Goal: Task Accomplishment & Management: Manage account settings

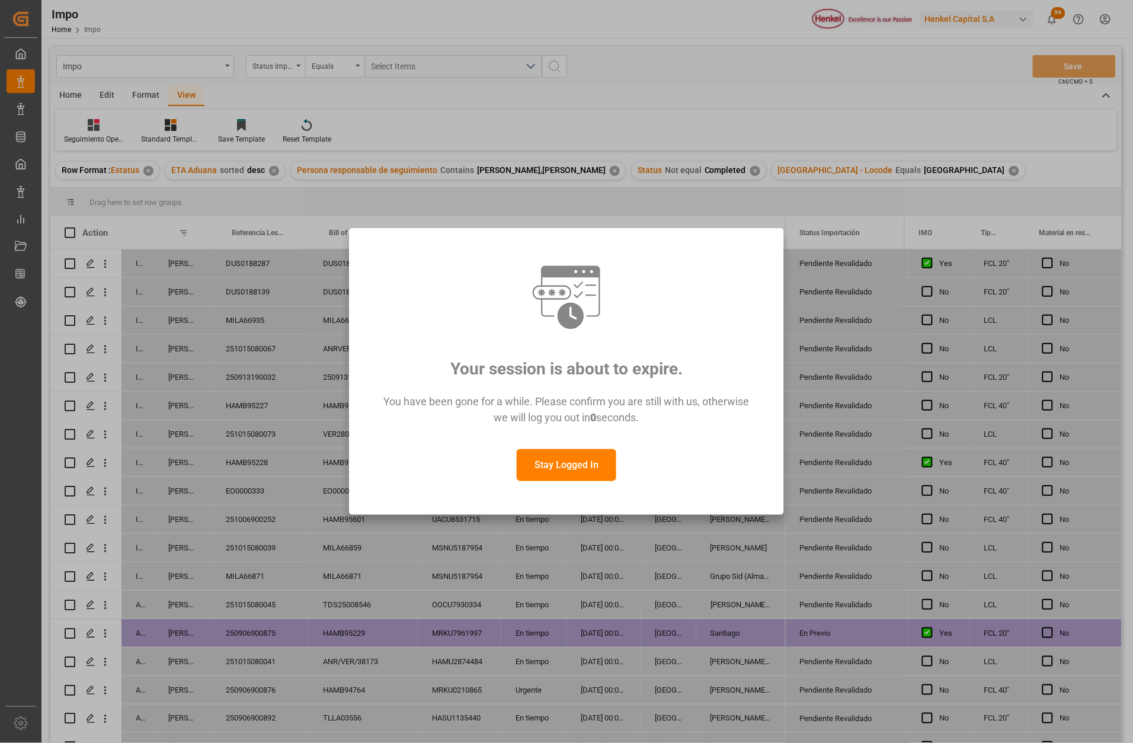
scroll to position [223, 0]
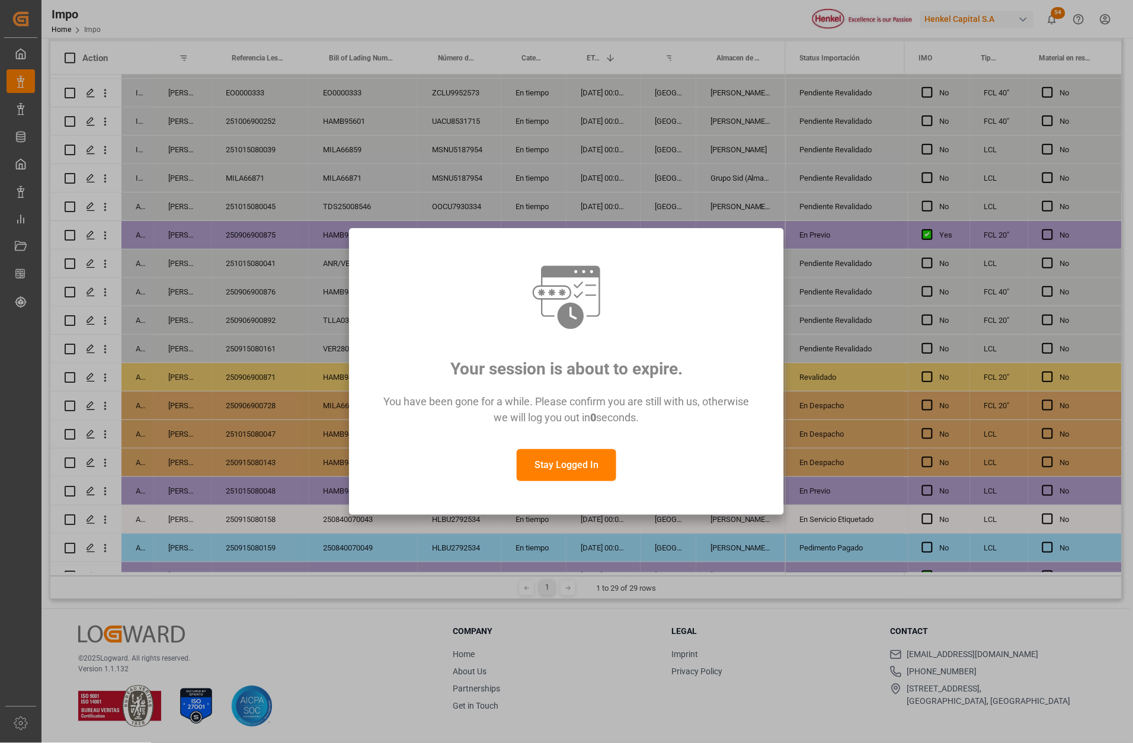
click at [583, 467] on button "Stay Logged In" at bounding box center [567, 465] width 100 height 32
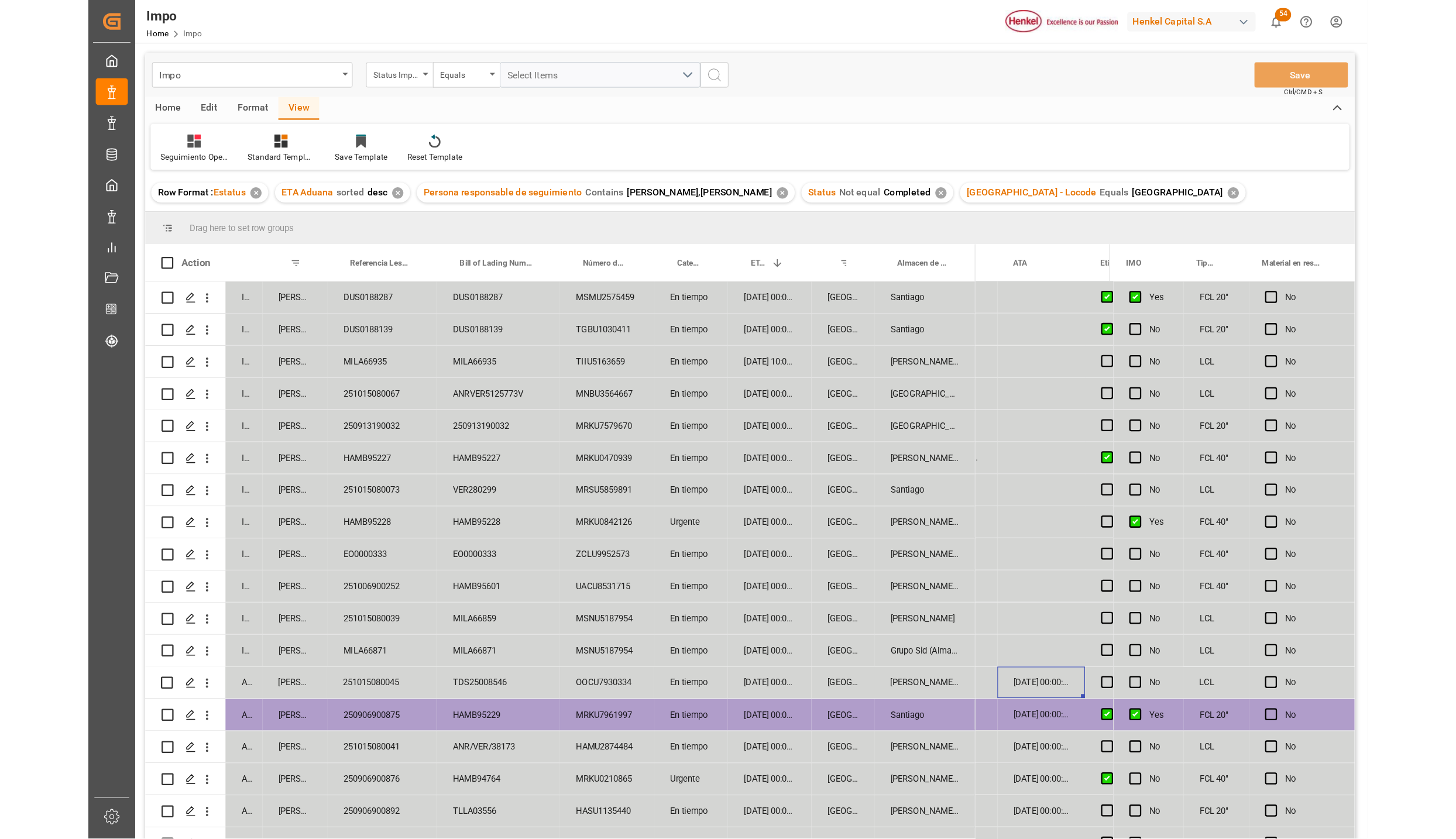
scroll to position [176, 0]
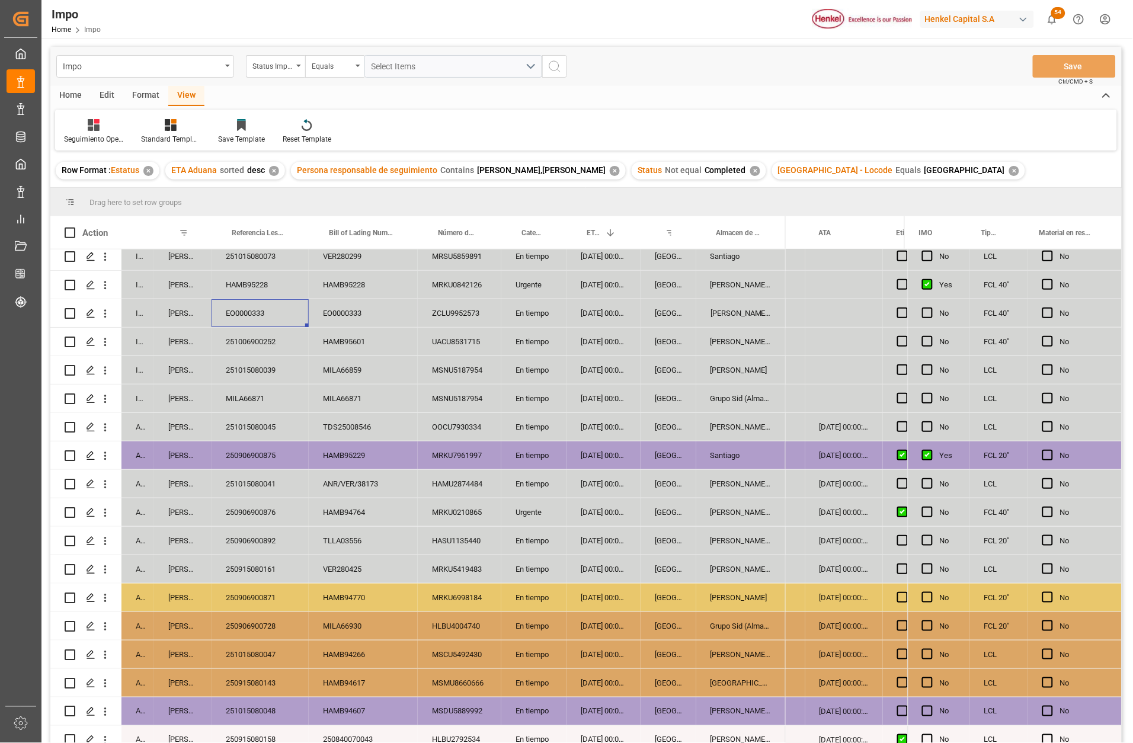
click at [273, 311] on div "EO0000333" at bounding box center [260, 313] width 97 height 28
click at [277, 322] on input "EO0000333" at bounding box center [260, 320] width 78 height 23
type input "E"
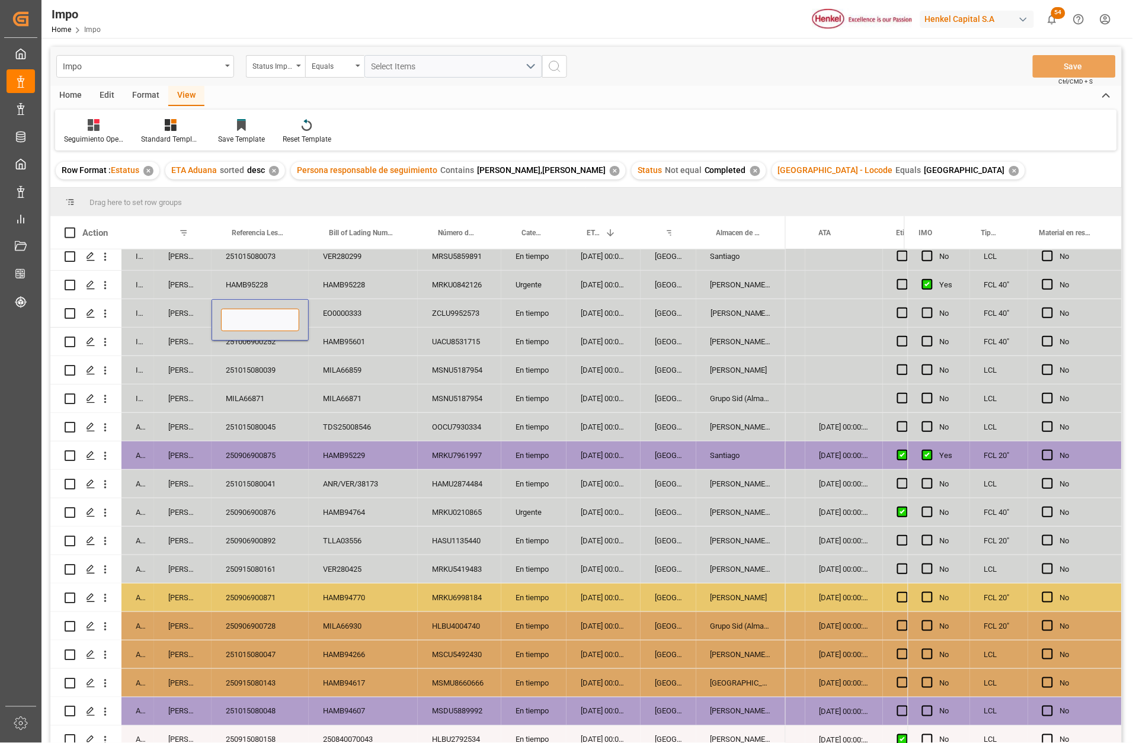
paste input "251006900372"
type input "251006900372"
click at [368, 481] on div "ANR/VER/38173" at bounding box center [363, 484] width 109 height 28
click at [1059, 74] on button "Save" at bounding box center [1074, 66] width 83 height 23
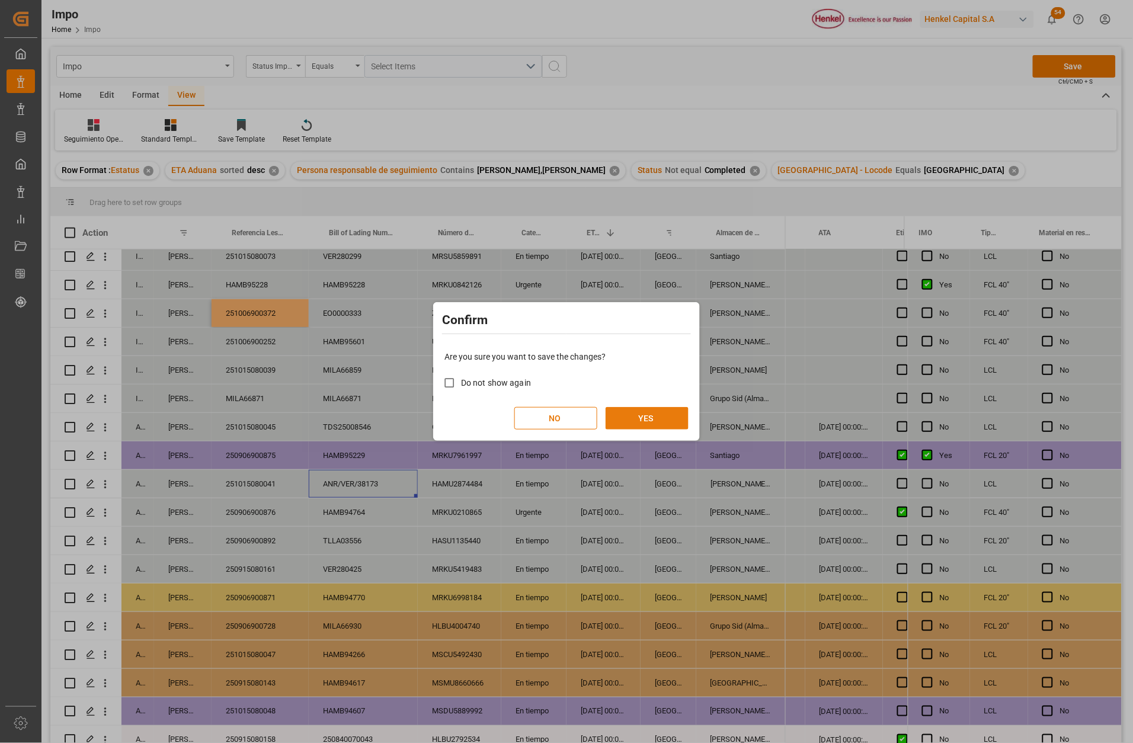
click at [638, 413] on button "YES" at bounding box center [647, 418] width 83 height 23
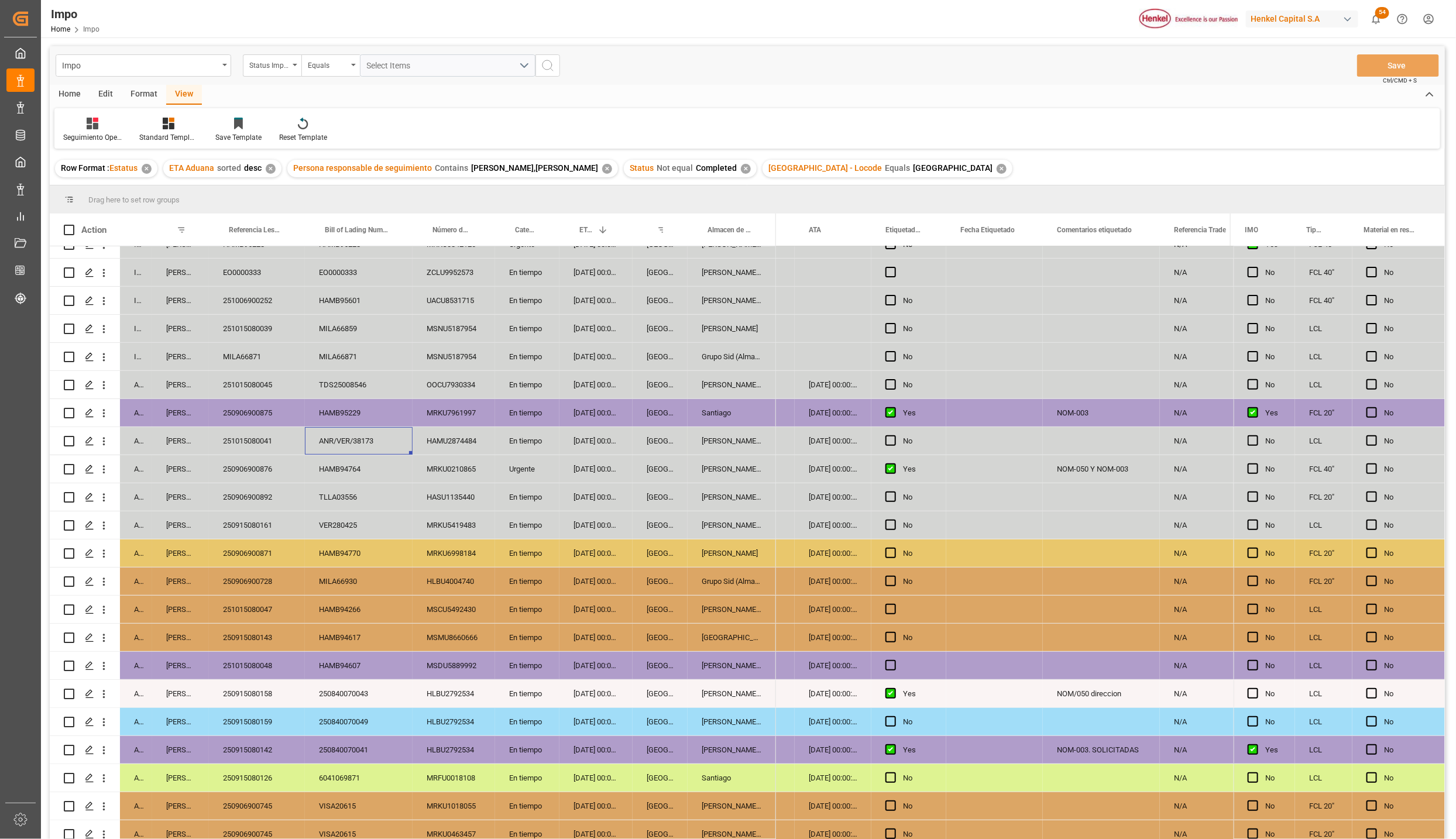
scroll to position [221, 0]
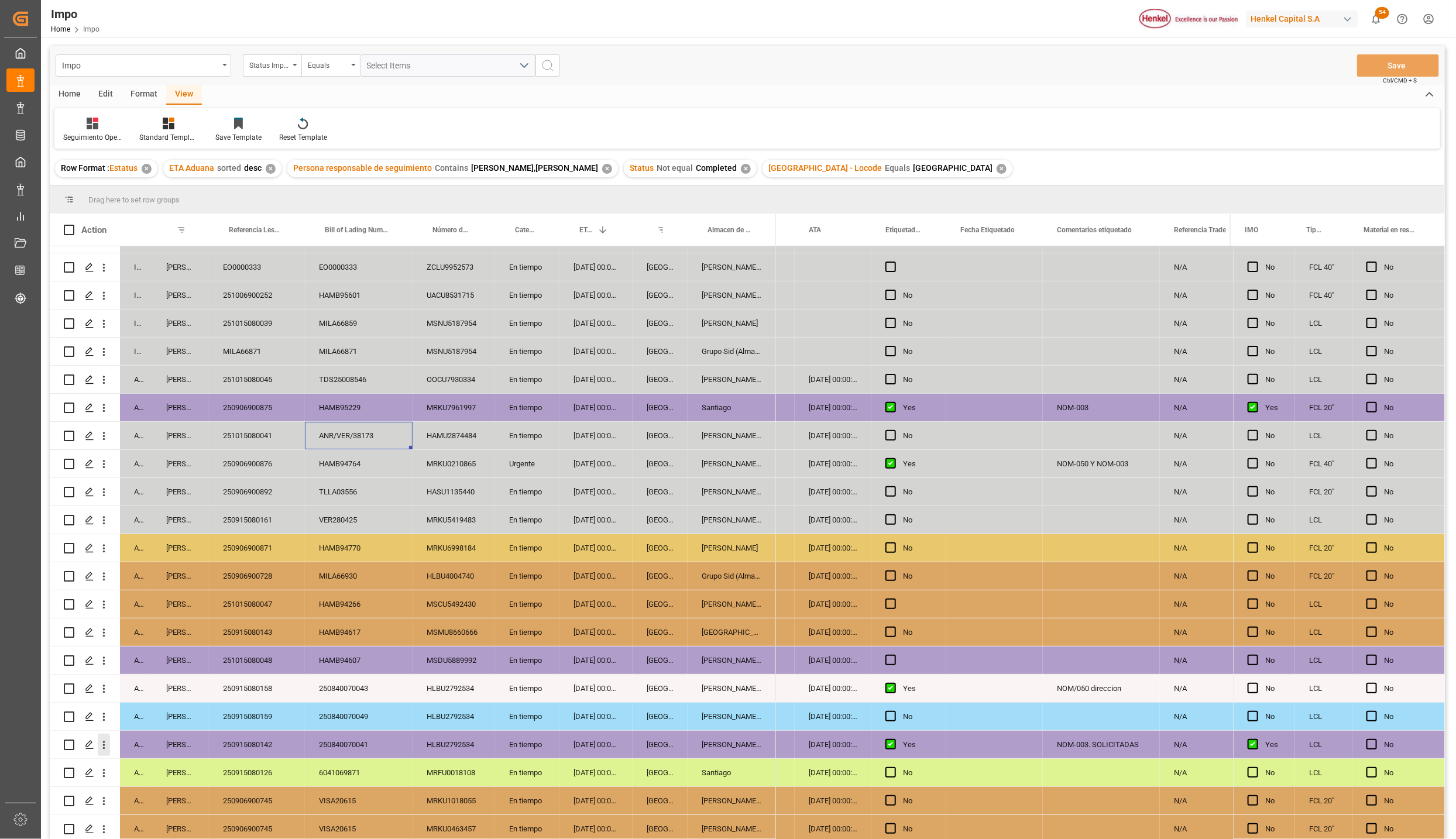
click at [101, 733] on icon "open menu" at bounding box center [104, 745] width 12 height 12
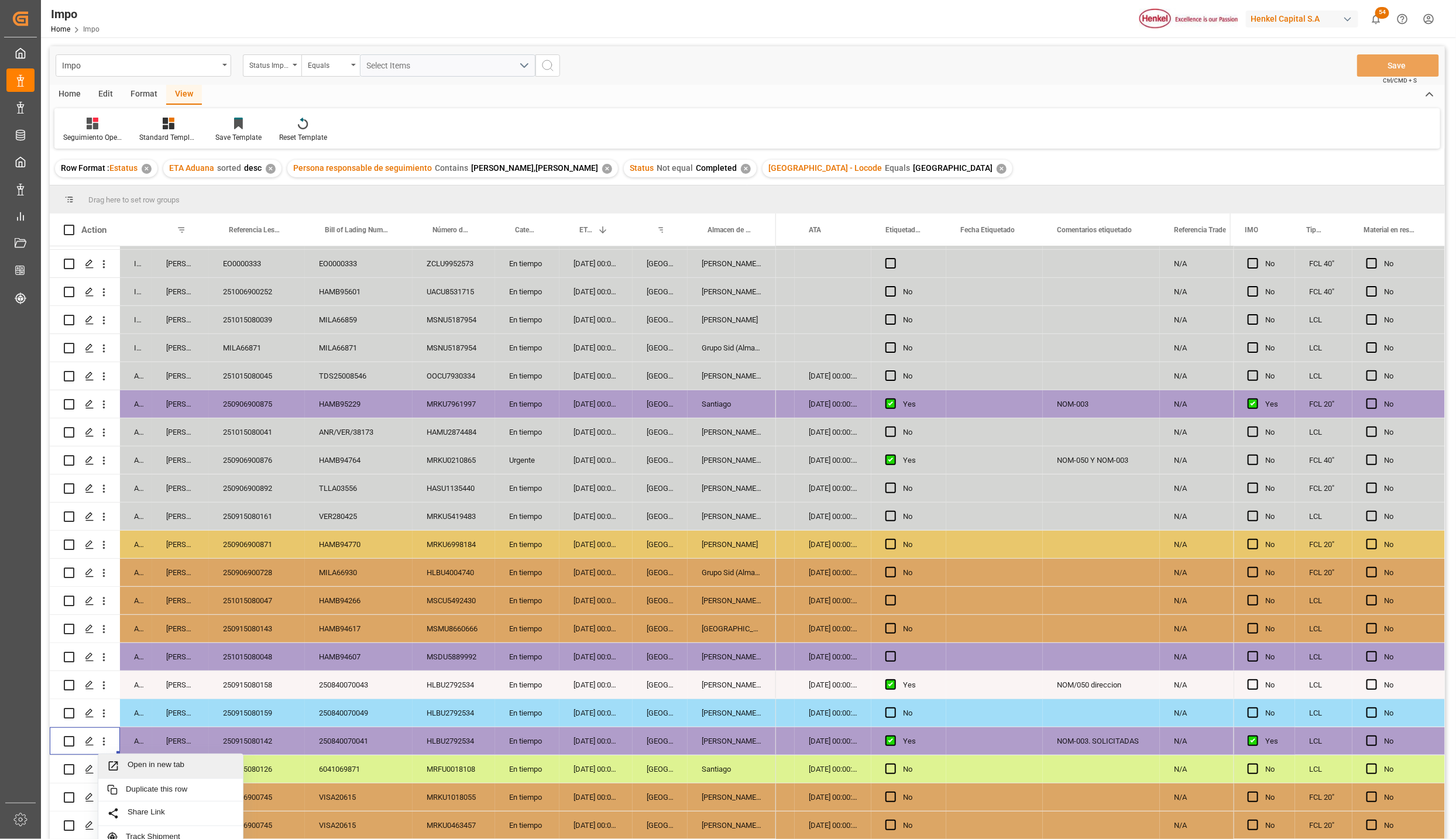
click at [126, 733] on span "Press SPACE to select this row." at bounding box center [116, 766] width 21 height 12
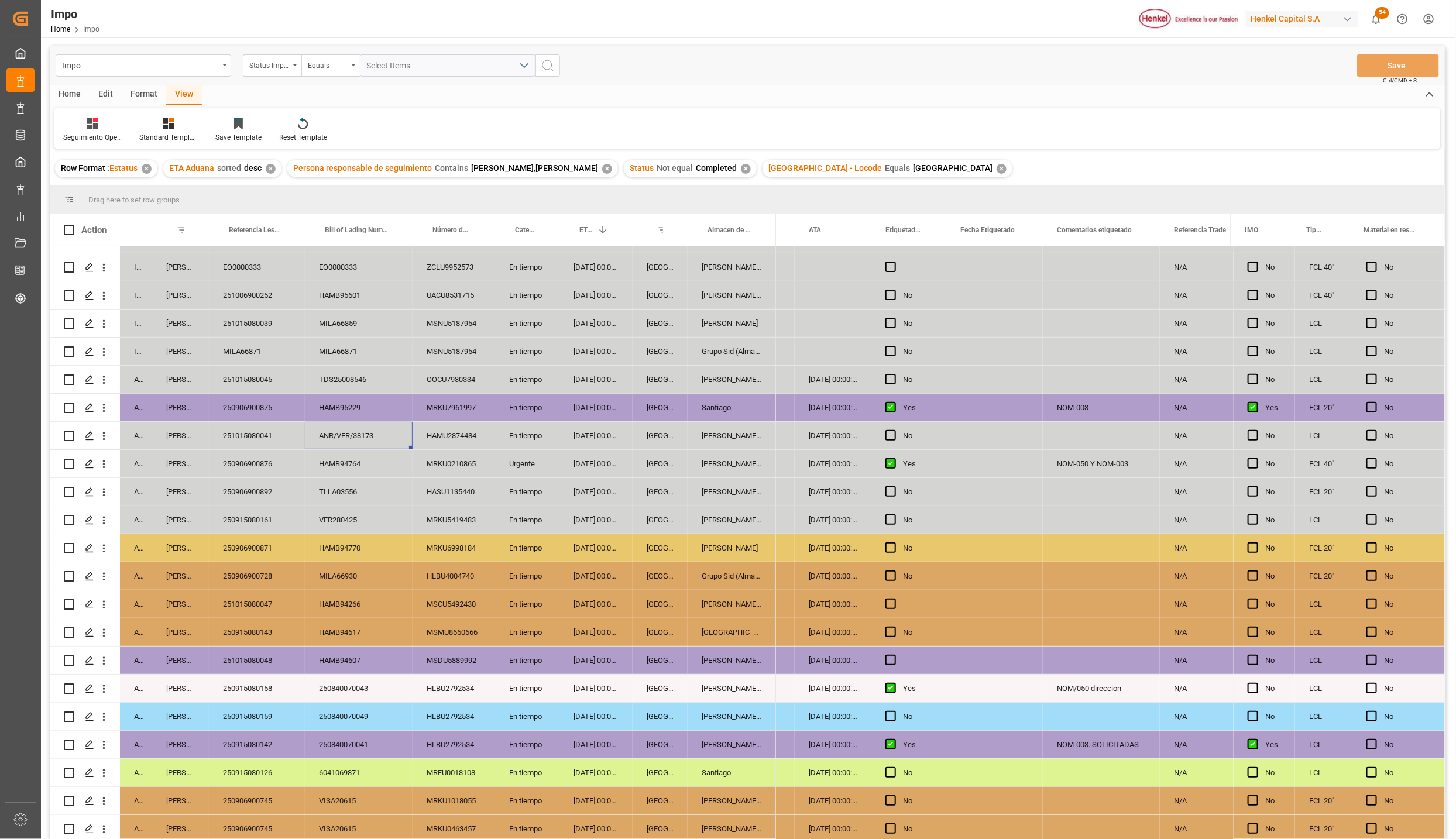
click at [400, 428] on div "ANR/VER/38173" at bounding box center [358, 435] width 108 height 28
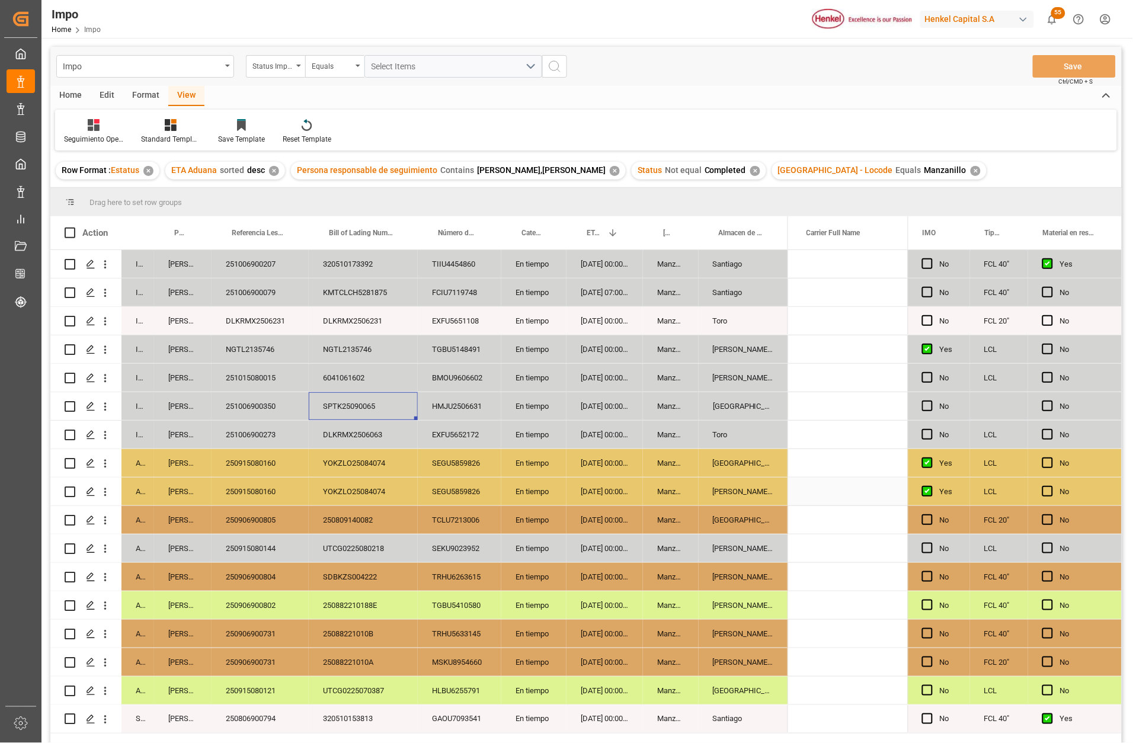
scroll to position [0, 1154]
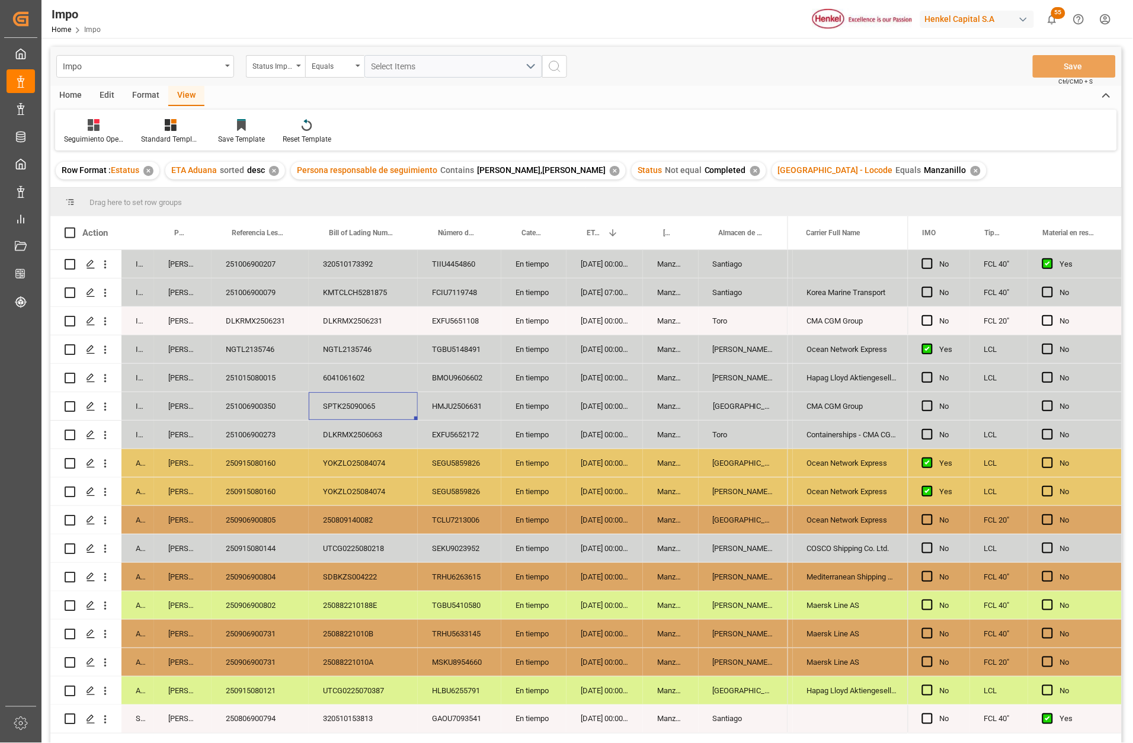
click at [263, 634] on div "250906900731" at bounding box center [260, 634] width 97 height 28
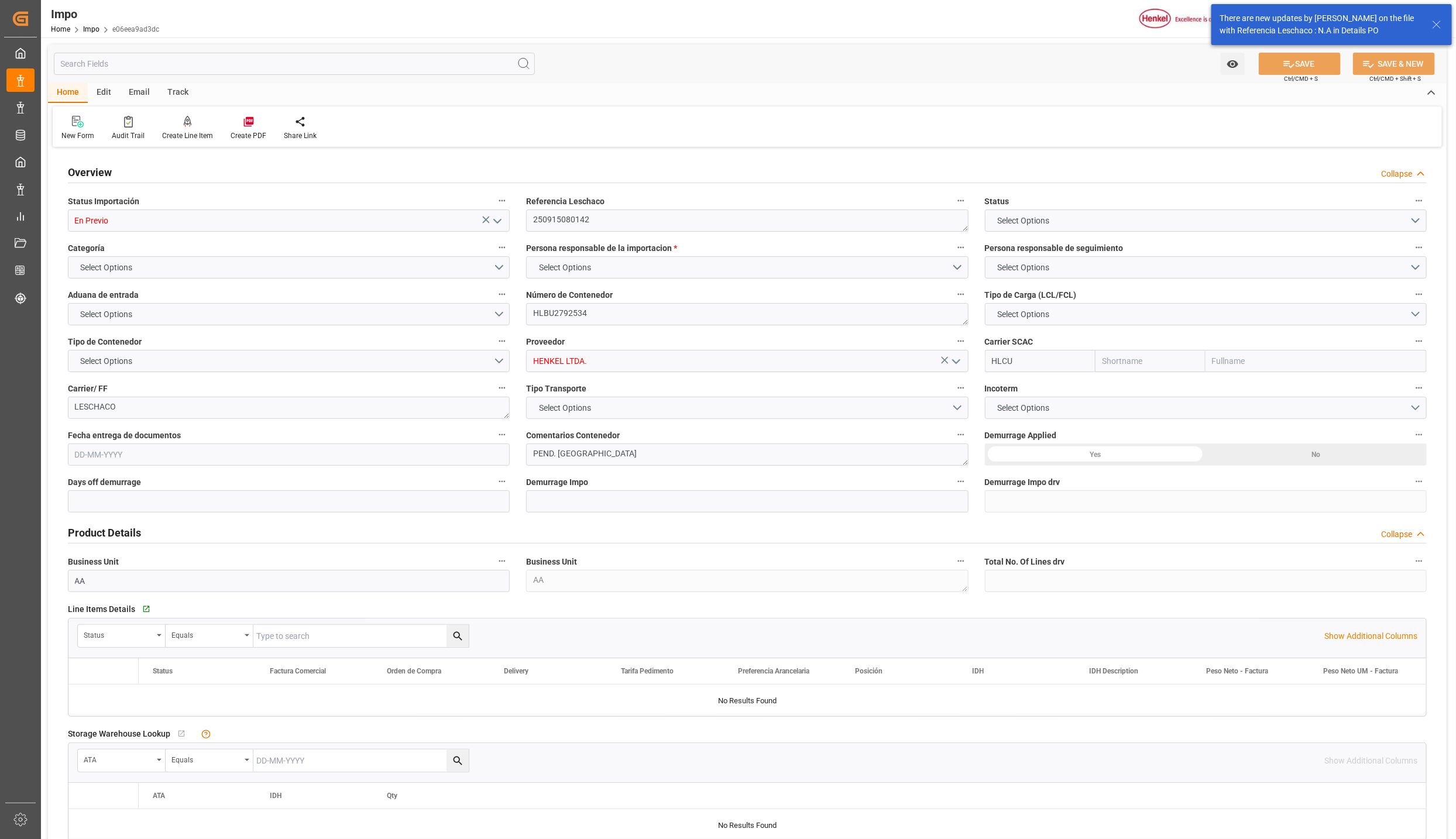
type input "Hapag Lloyd"
type input "Hapag Lloyd Aktiengesellschaft"
type input "0"
type input "6"
type input "6.61"
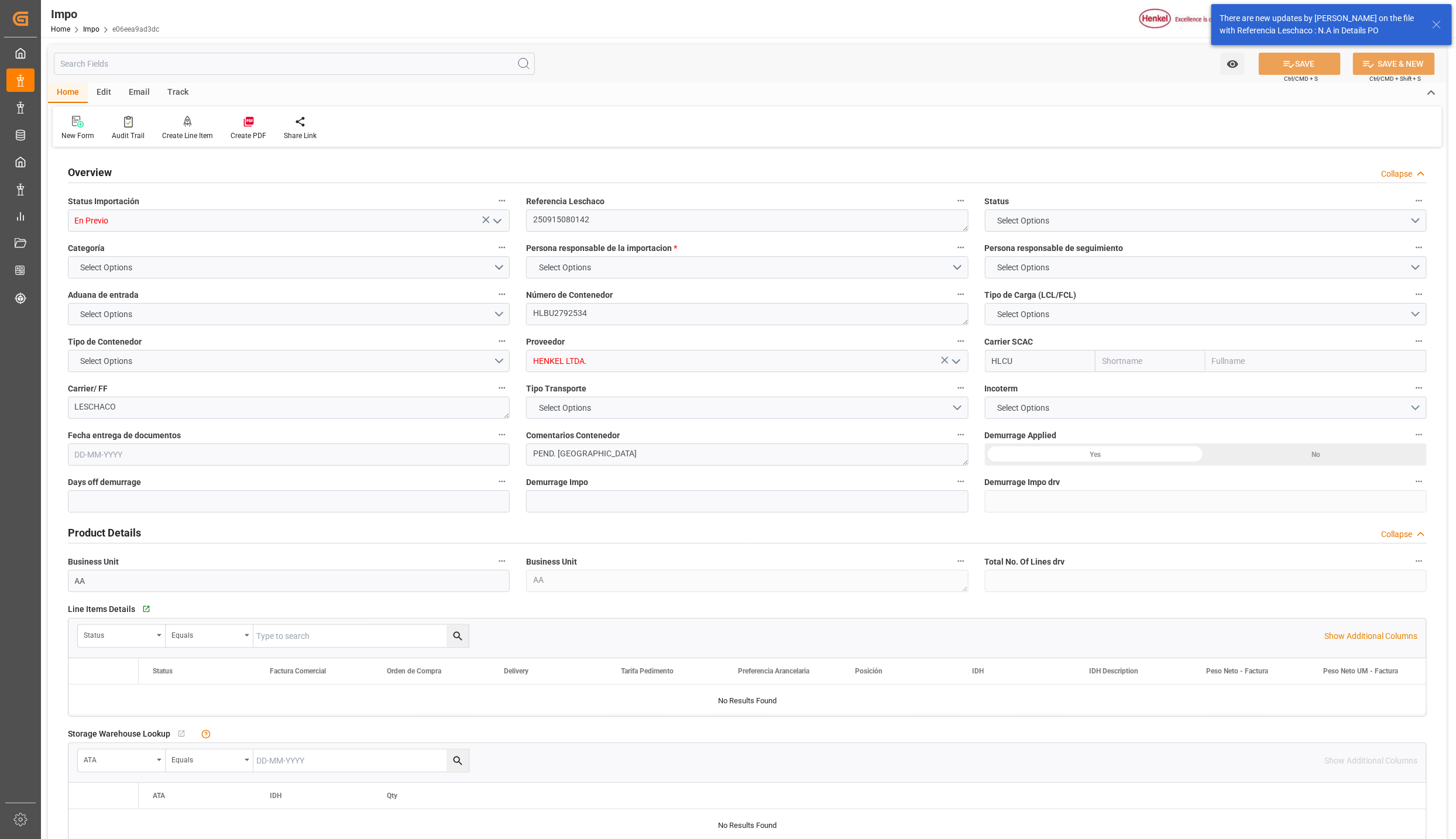
type input "6"
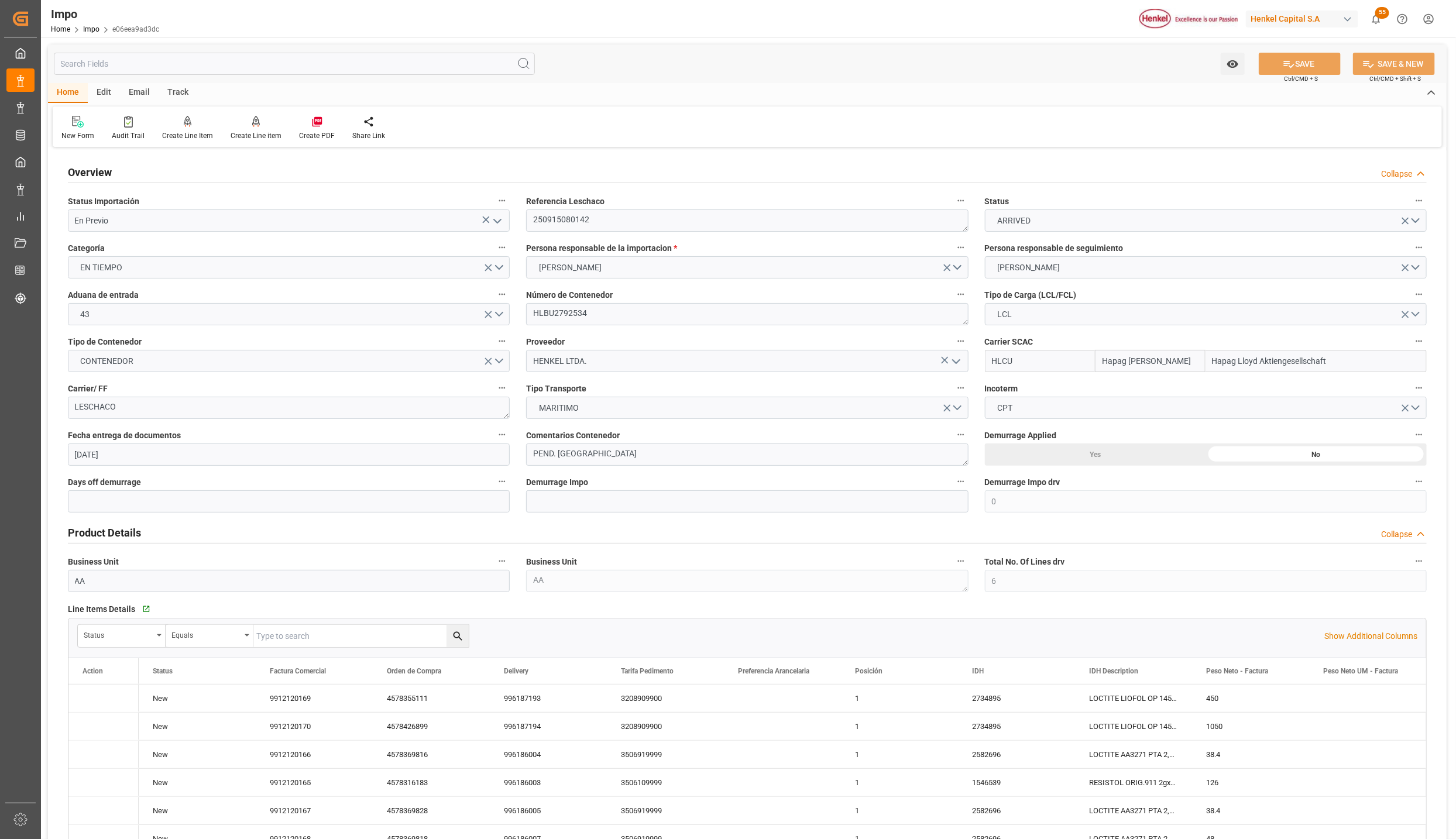
type input "04-09-2025"
click at [499, 216] on icon "open menu" at bounding box center [498, 221] width 14 height 14
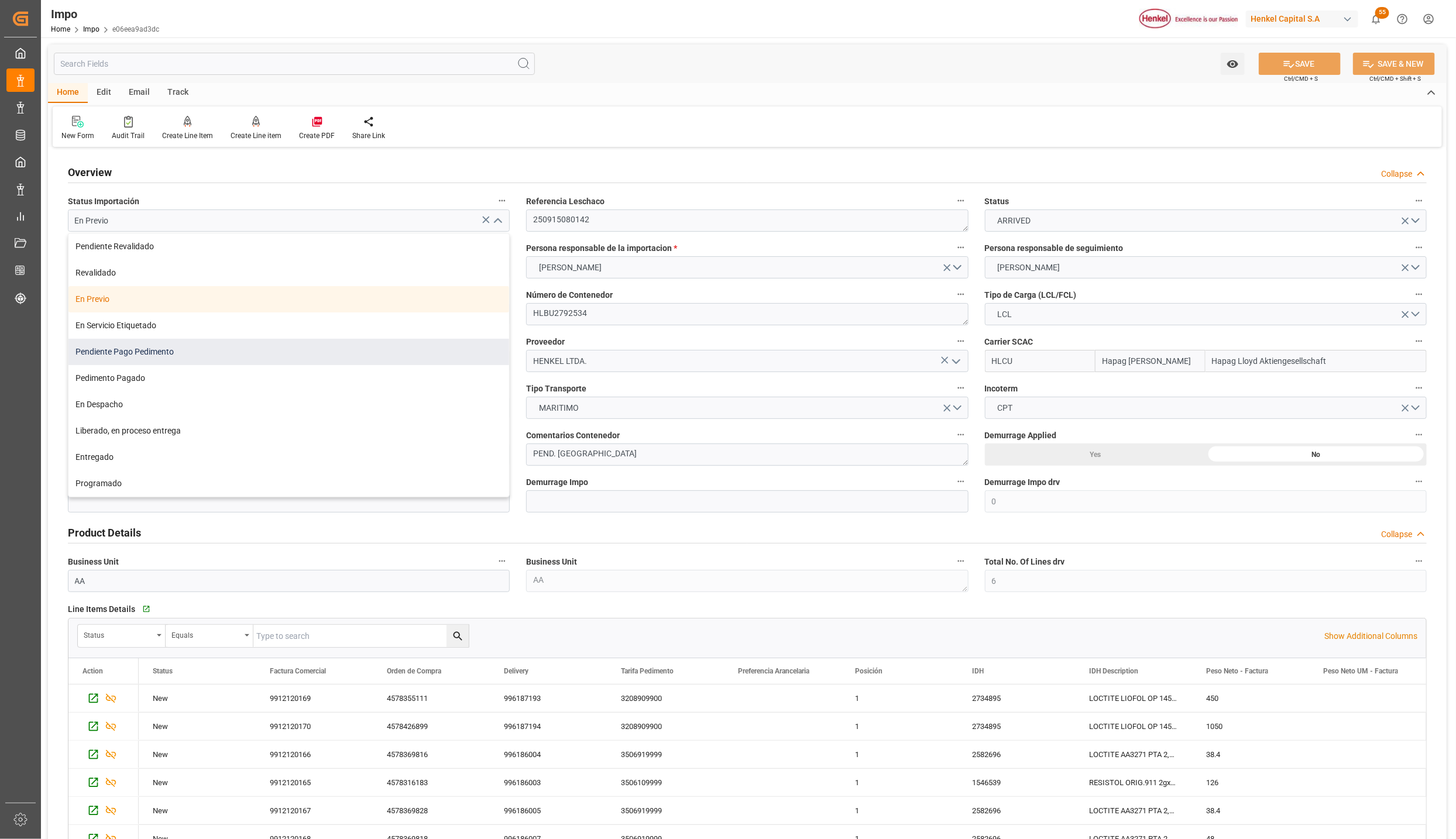
click at [102, 361] on div "Pendiente Pago Pedimento" at bounding box center [288, 351] width 440 height 27
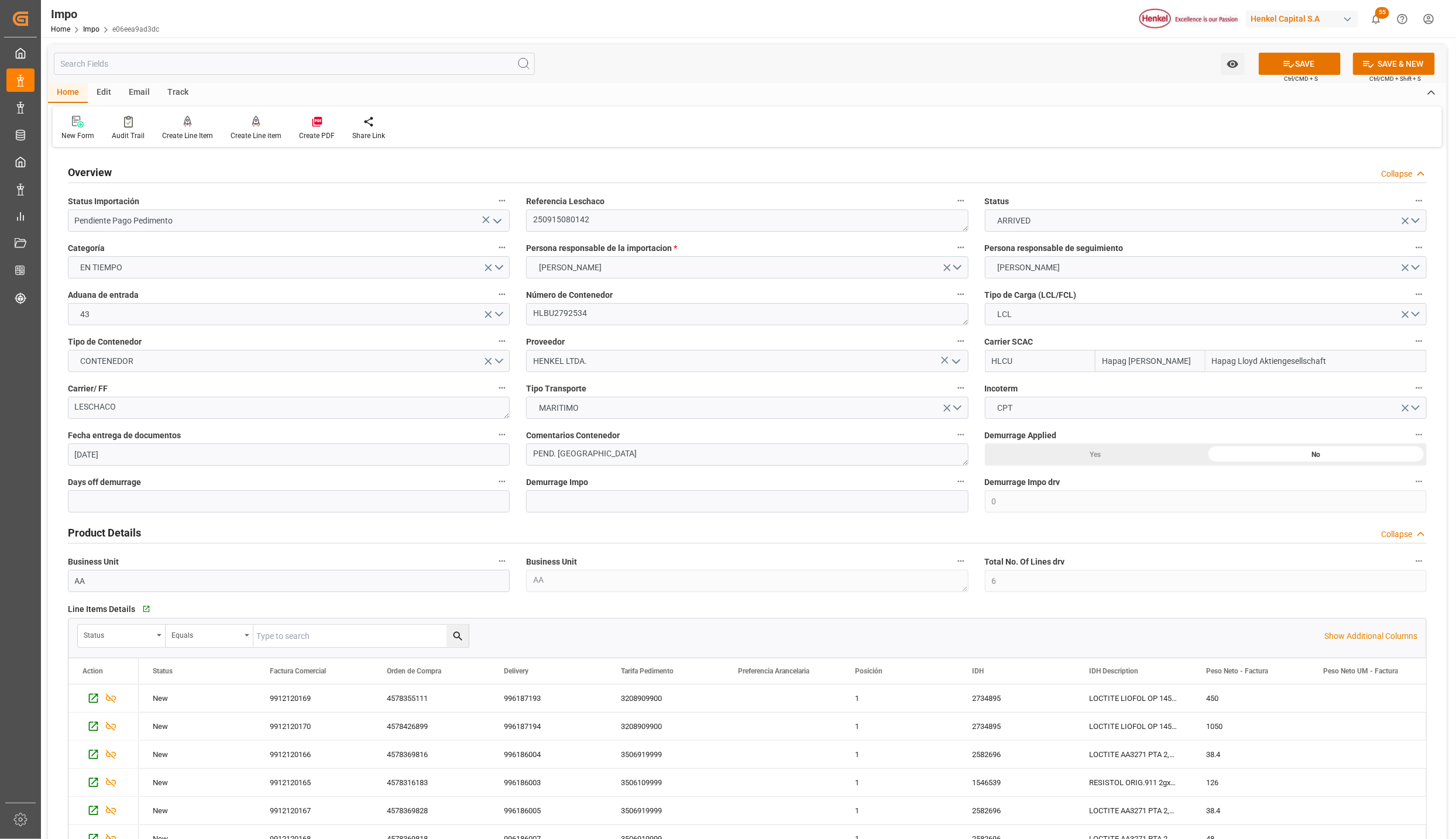
type input "Pendiente Pago Pedimento"
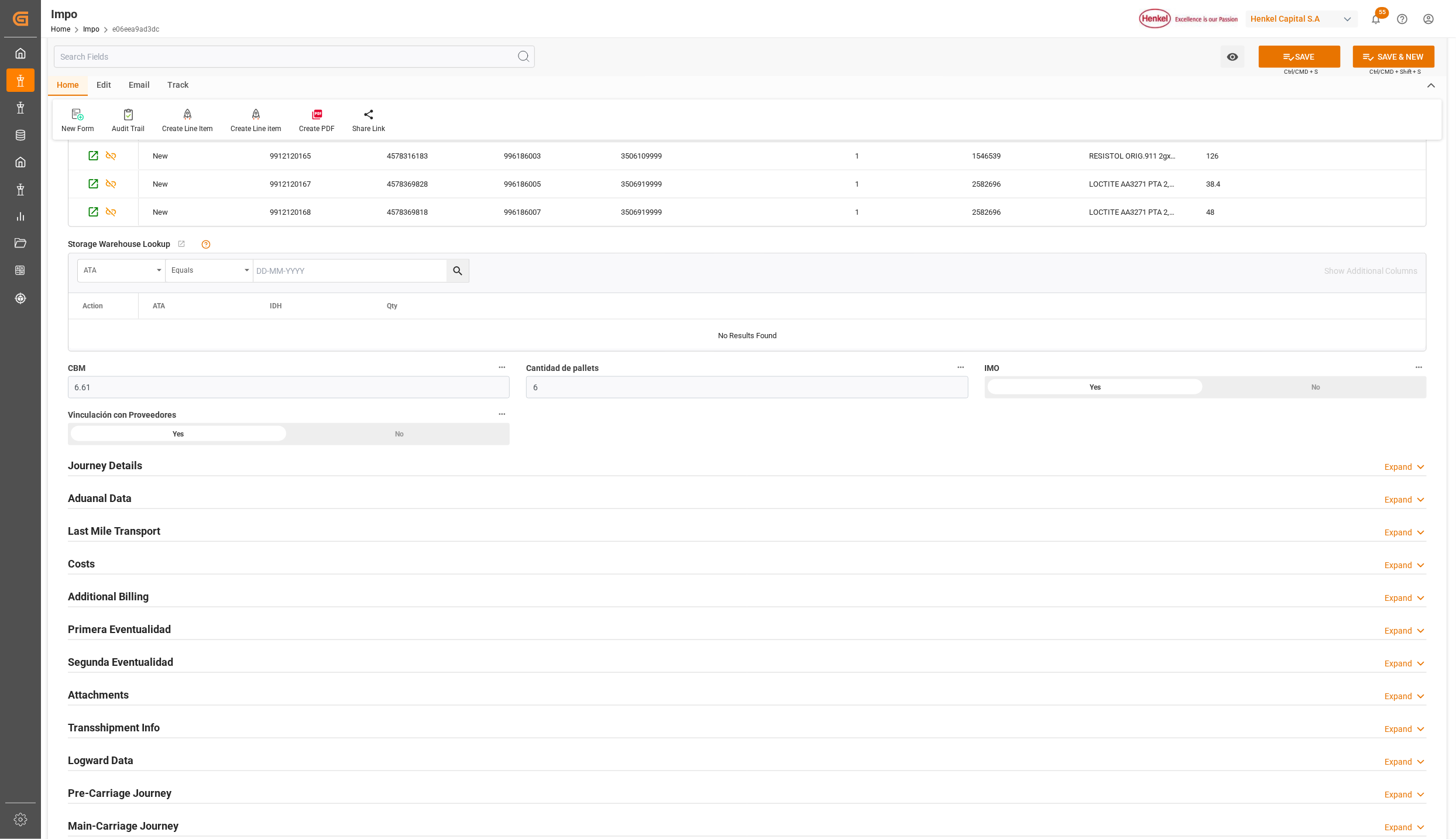
scroll to position [702, 0]
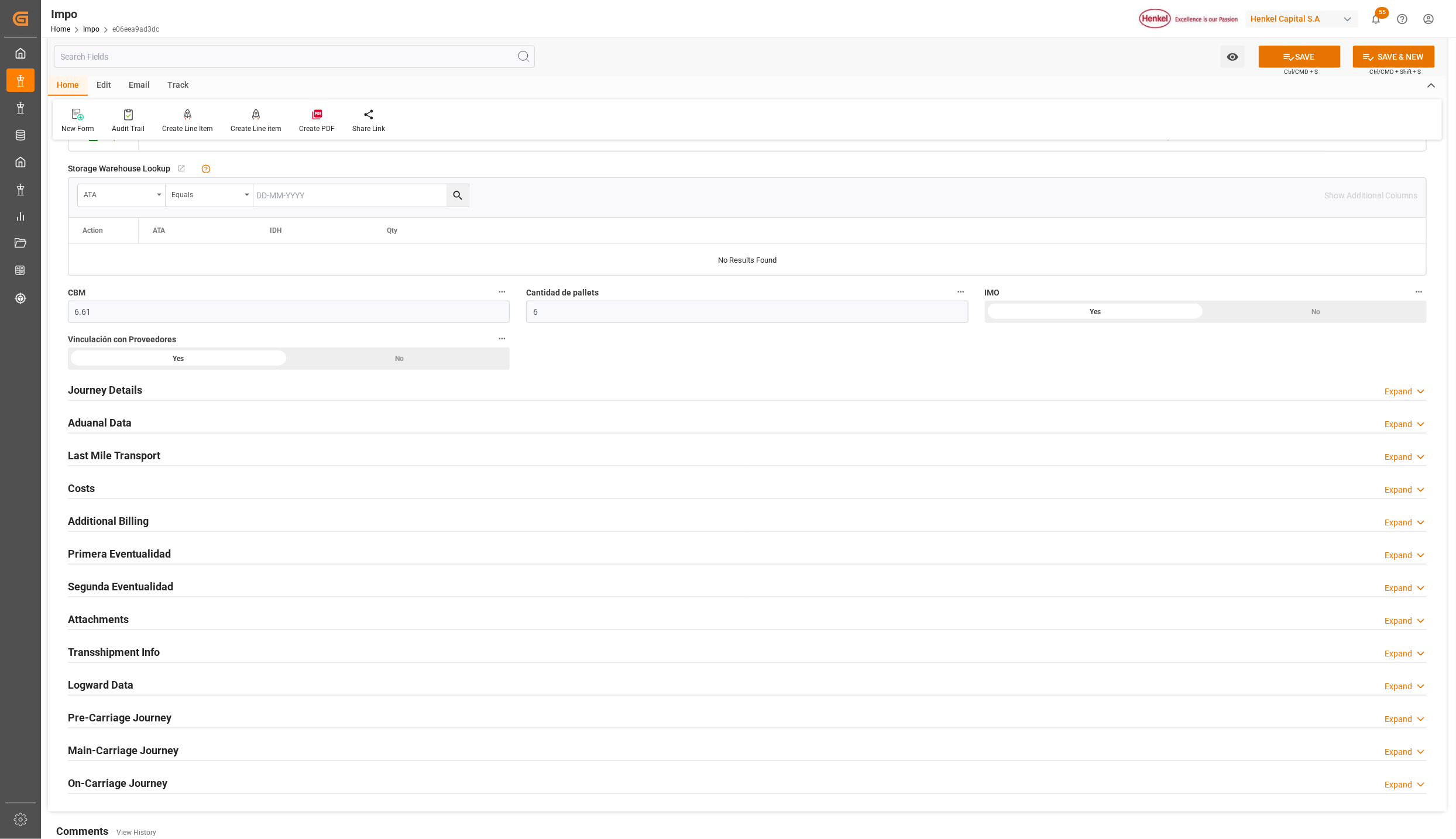
click at [86, 553] on h2 "Primera Eventualidad" at bounding box center [119, 554] width 103 height 16
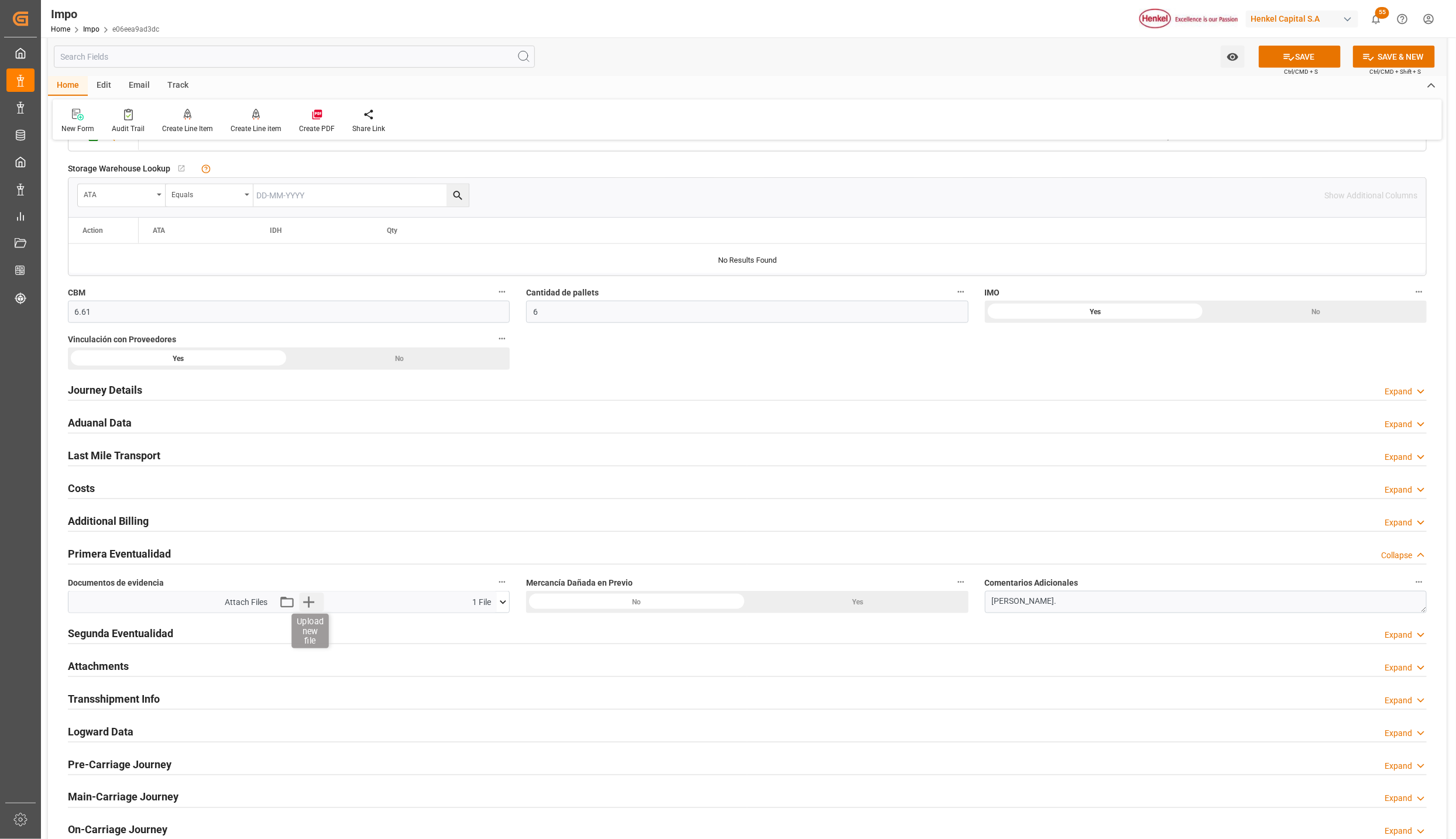
click at [310, 604] on icon "button" at bounding box center [309, 601] width 19 height 19
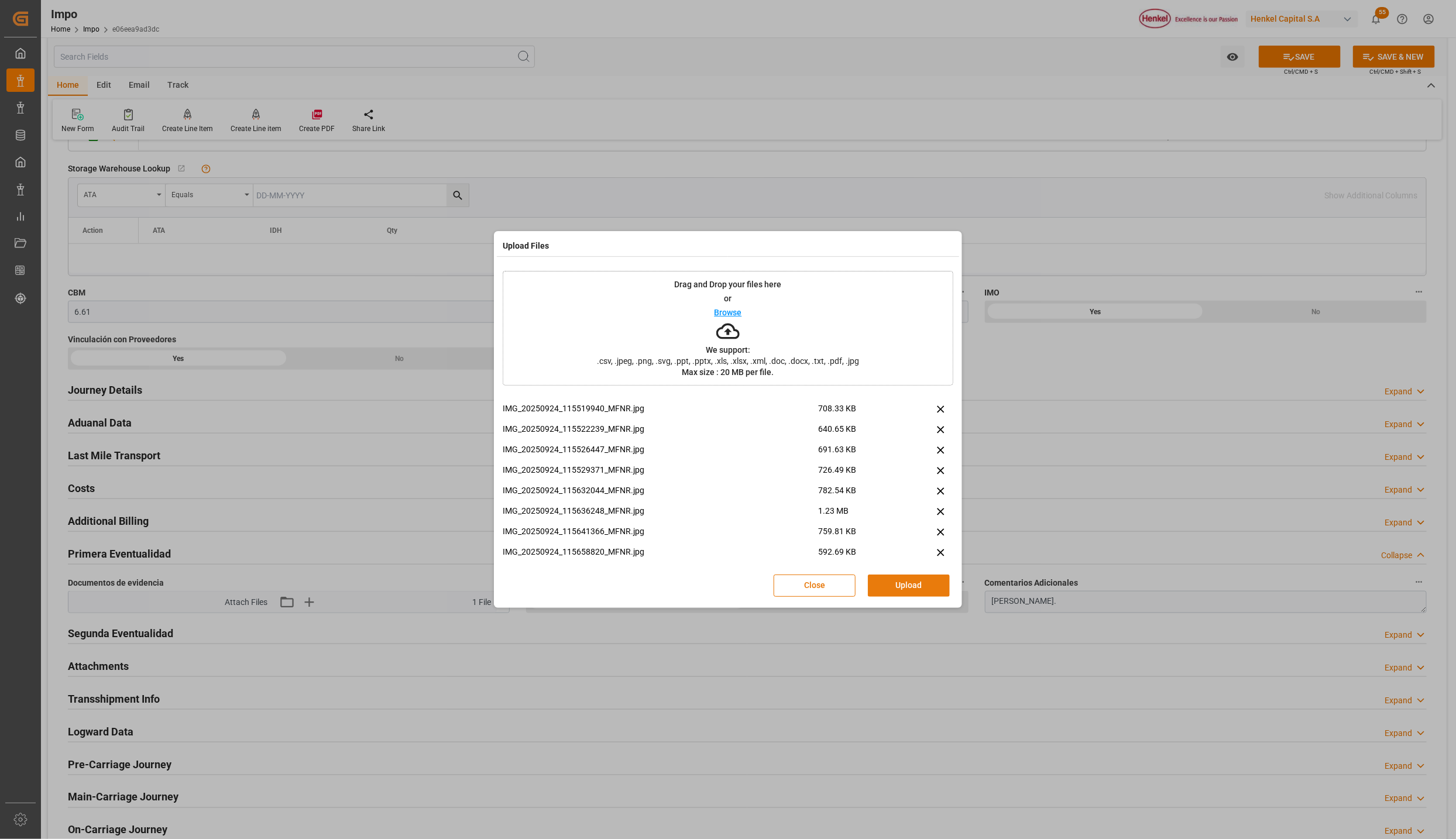
click at [913, 579] on button "Upload" at bounding box center [908, 585] width 82 height 23
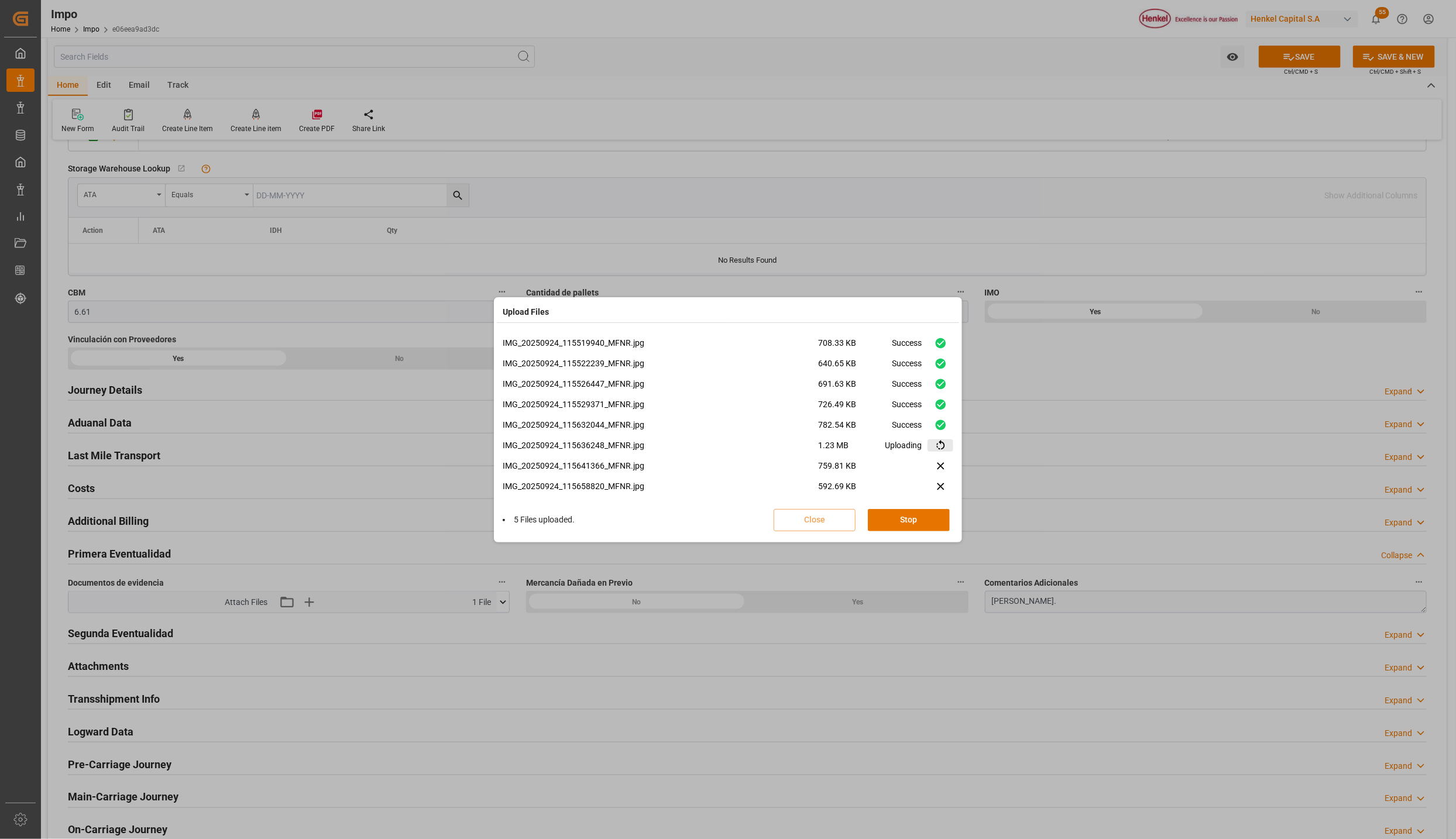
click at [886, 527] on button "Stop" at bounding box center [908, 520] width 82 height 23
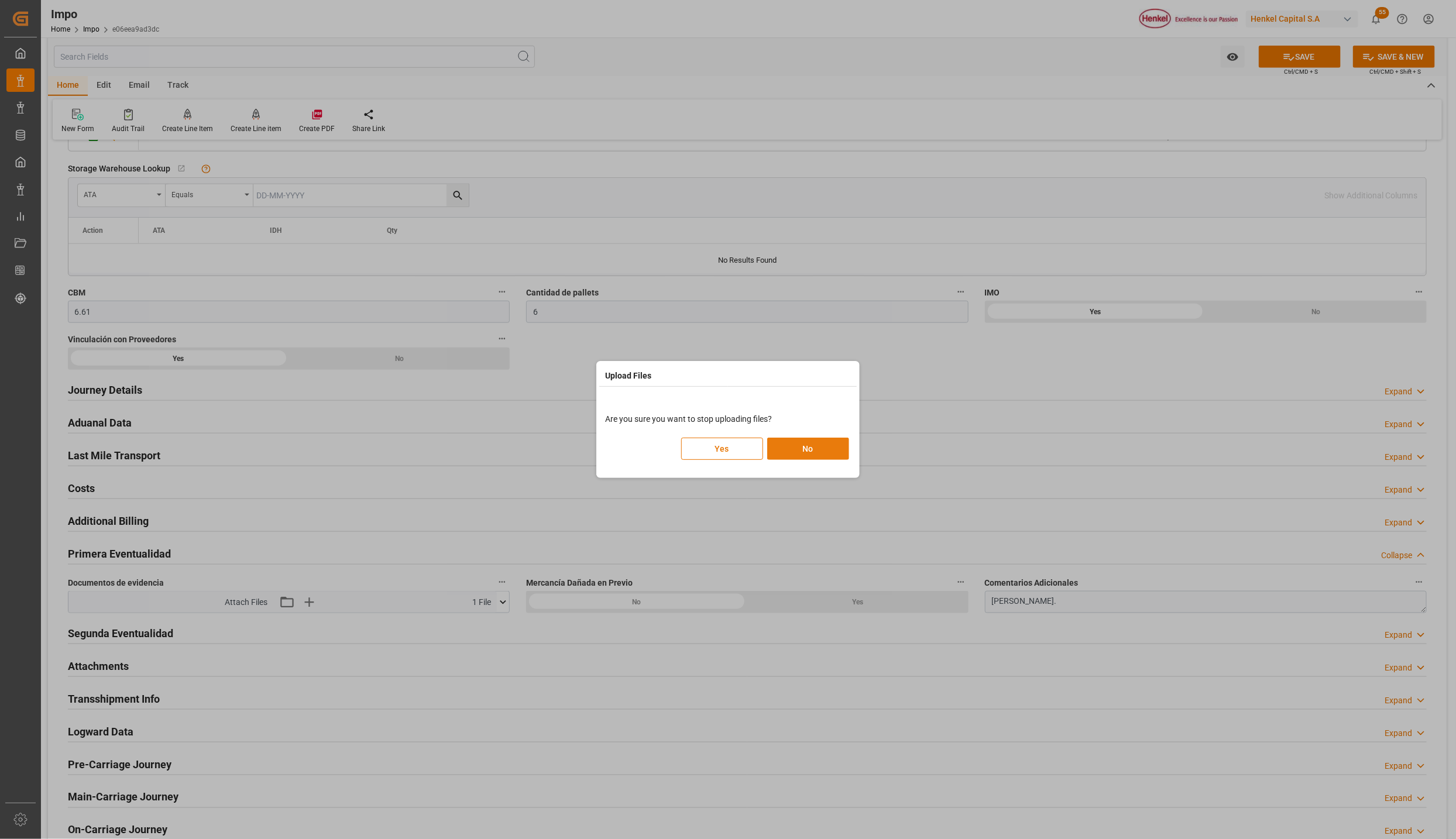
click at [799, 448] on button "No" at bounding box center [807, 448] width 82 height 23
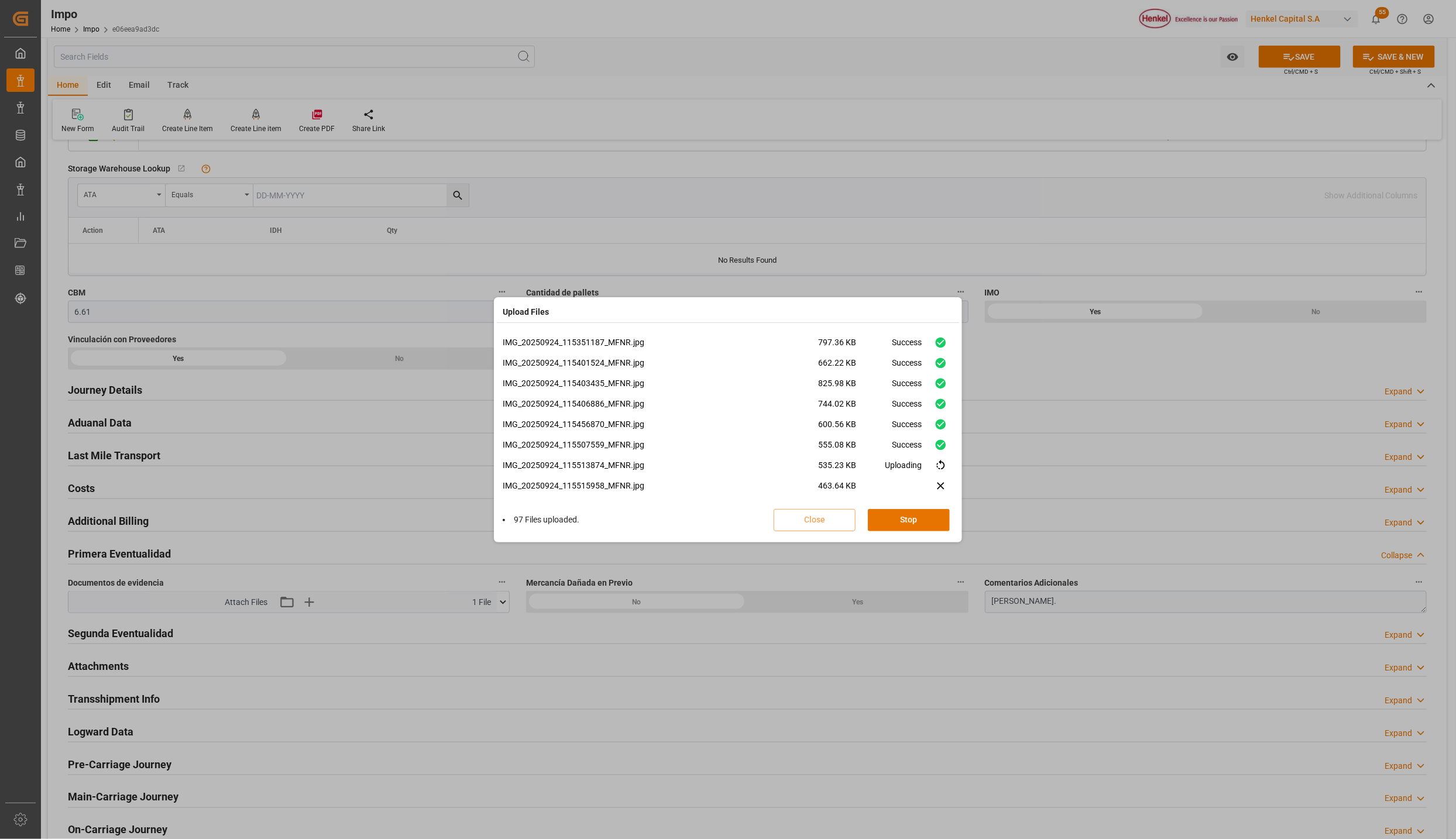
scroll to position [1869, 0]
click at [913, 524] on button "Done" at bounding box center [908, 520] width 82 height 23
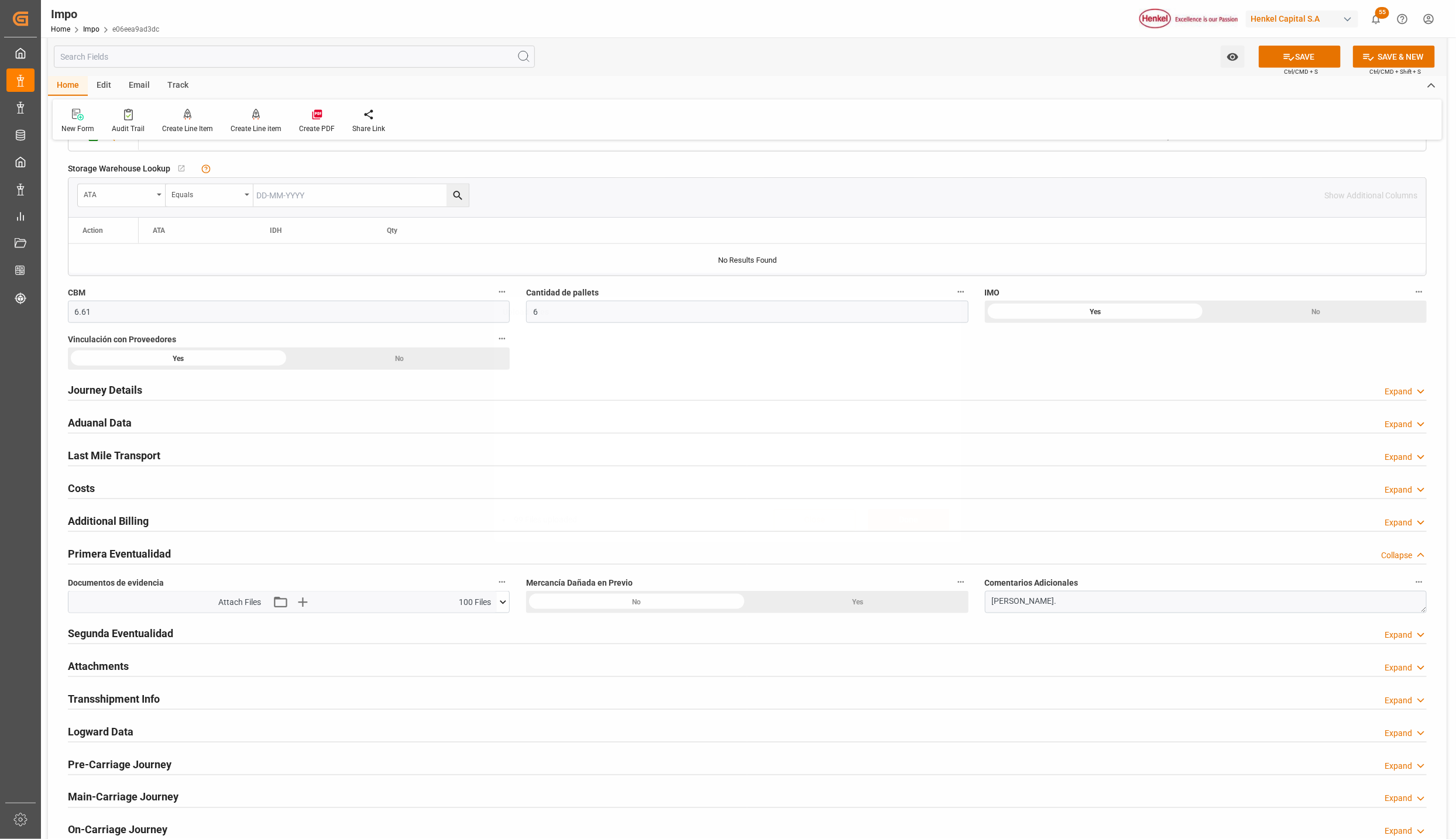
scroll to position [0, 0]
click at [1278, 55] on button "SAVE" at bounding box center [1299, 56] width 82 height 23
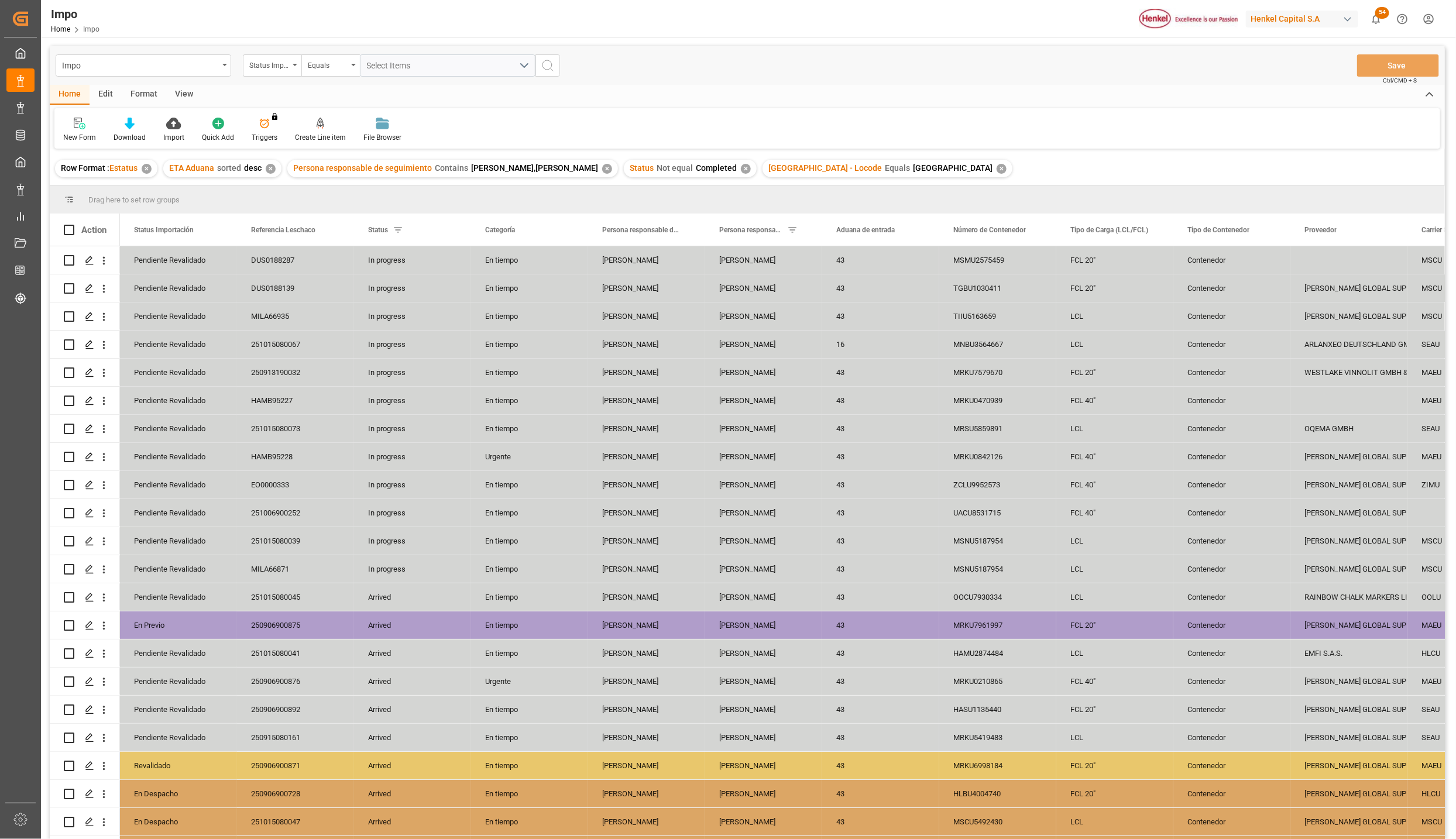
click at [181, 96] on div "View" at bounding box center [184, 95] width 36 height 20
click at [138, 134] on div "Standard Templates" at bounding box center [132, 137] width 58 height 11
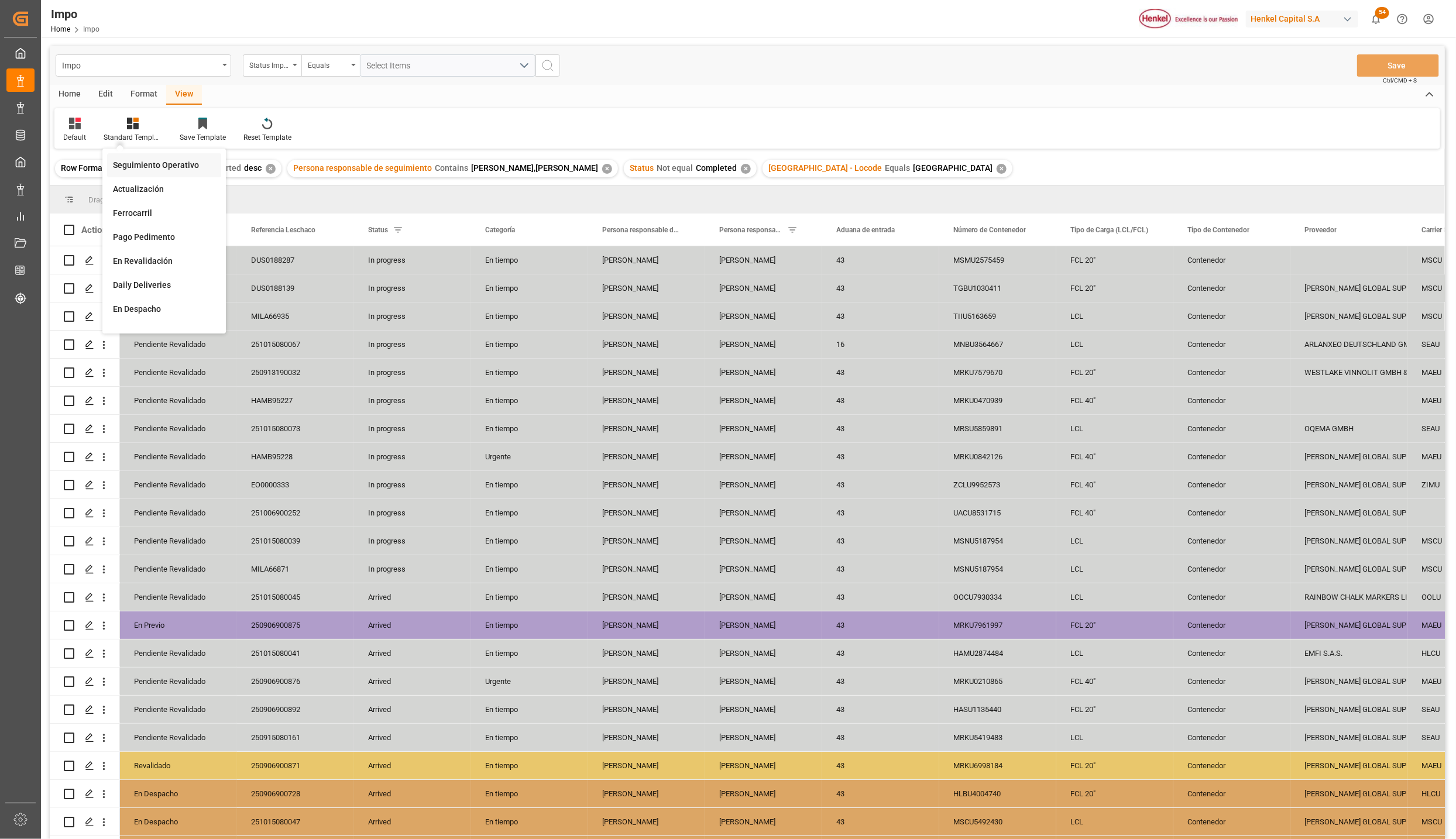
click at [141, 160] on div "Seguimiento Operativo" at bounding box center [164, 165] width 103 height 12
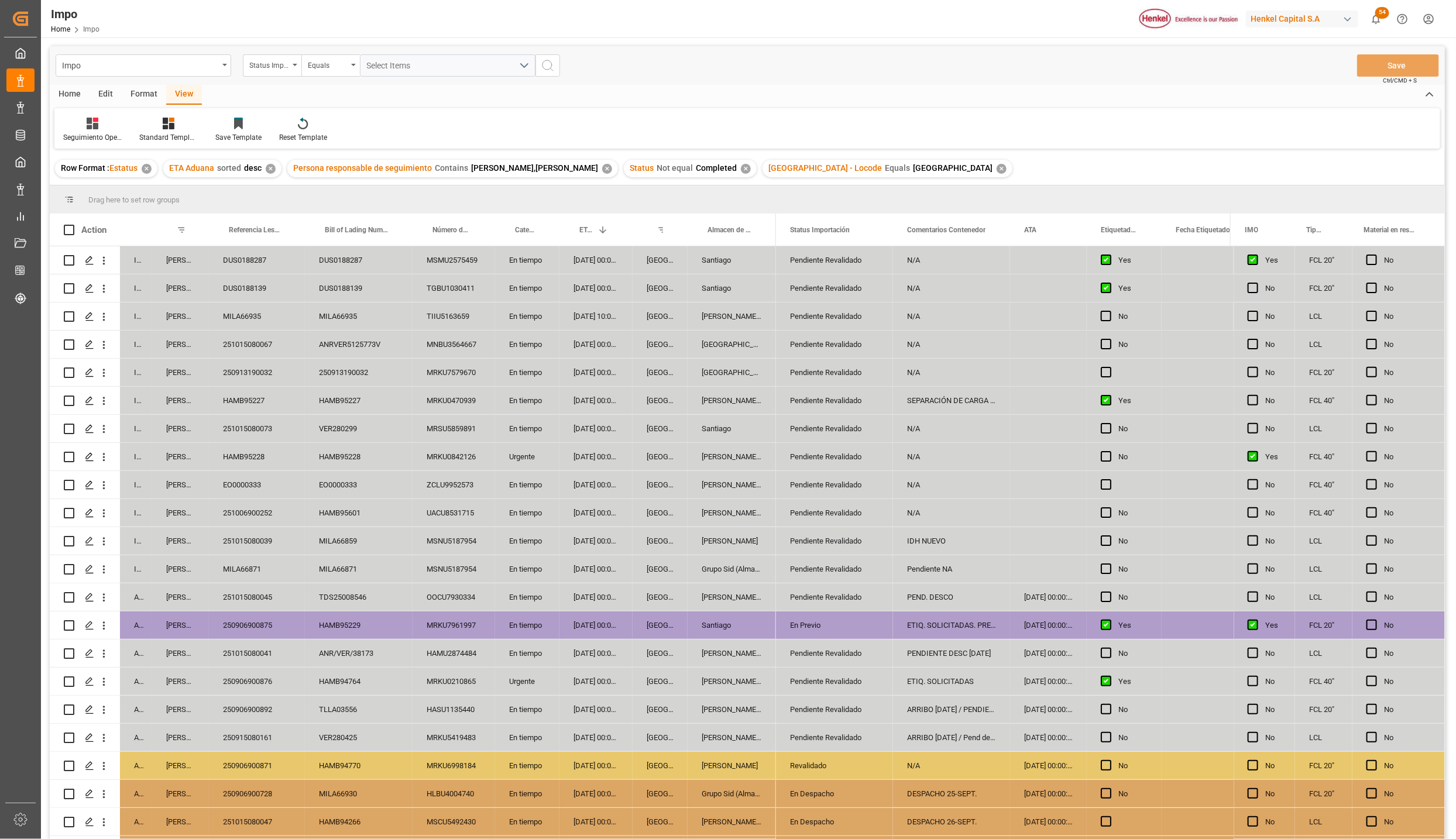
click at [936, 632] on div "ETIQ. SOLICITADAS. PREVIO 25-SEPT" at bounding box center [952, 625] width 117 height 28
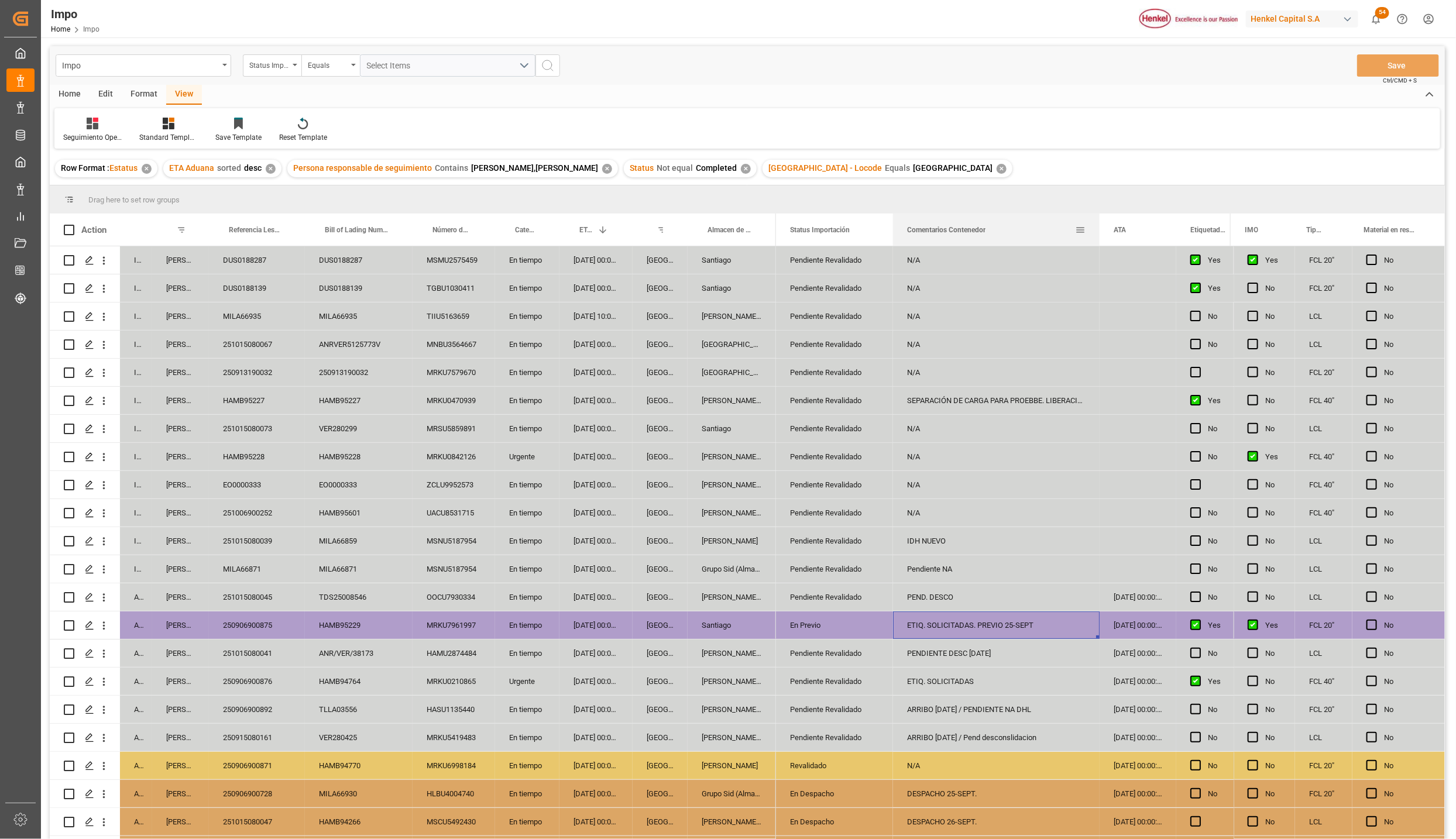
drag, startPoint x: 1007, startPoint y: 216, endPoint x: 1096, endPoint y: 222, distance: 89.2
click at [1097, 222] on div at bounding box center [1099, 229] width 5 height 33
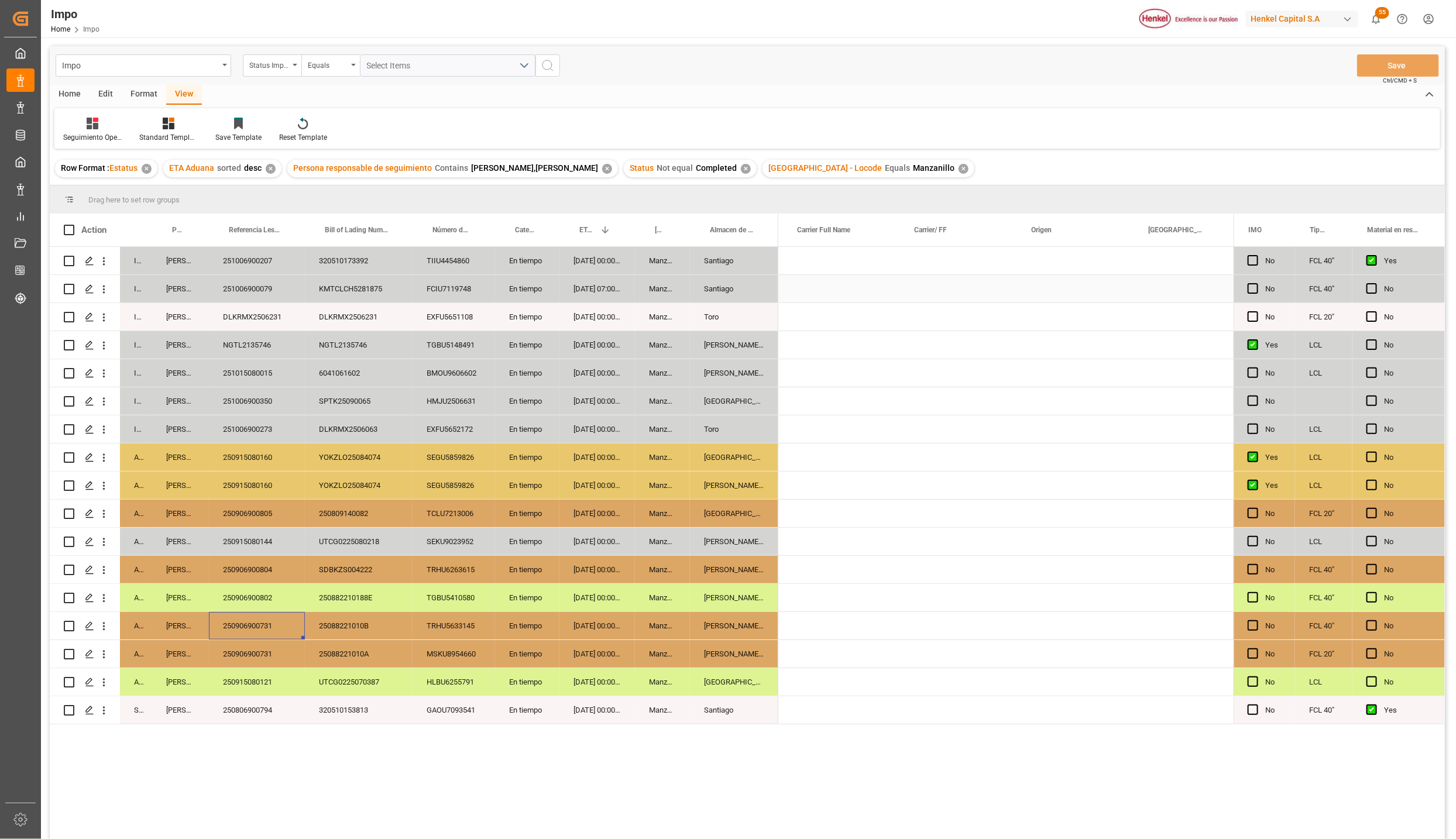
scroll to position [0, 1139]
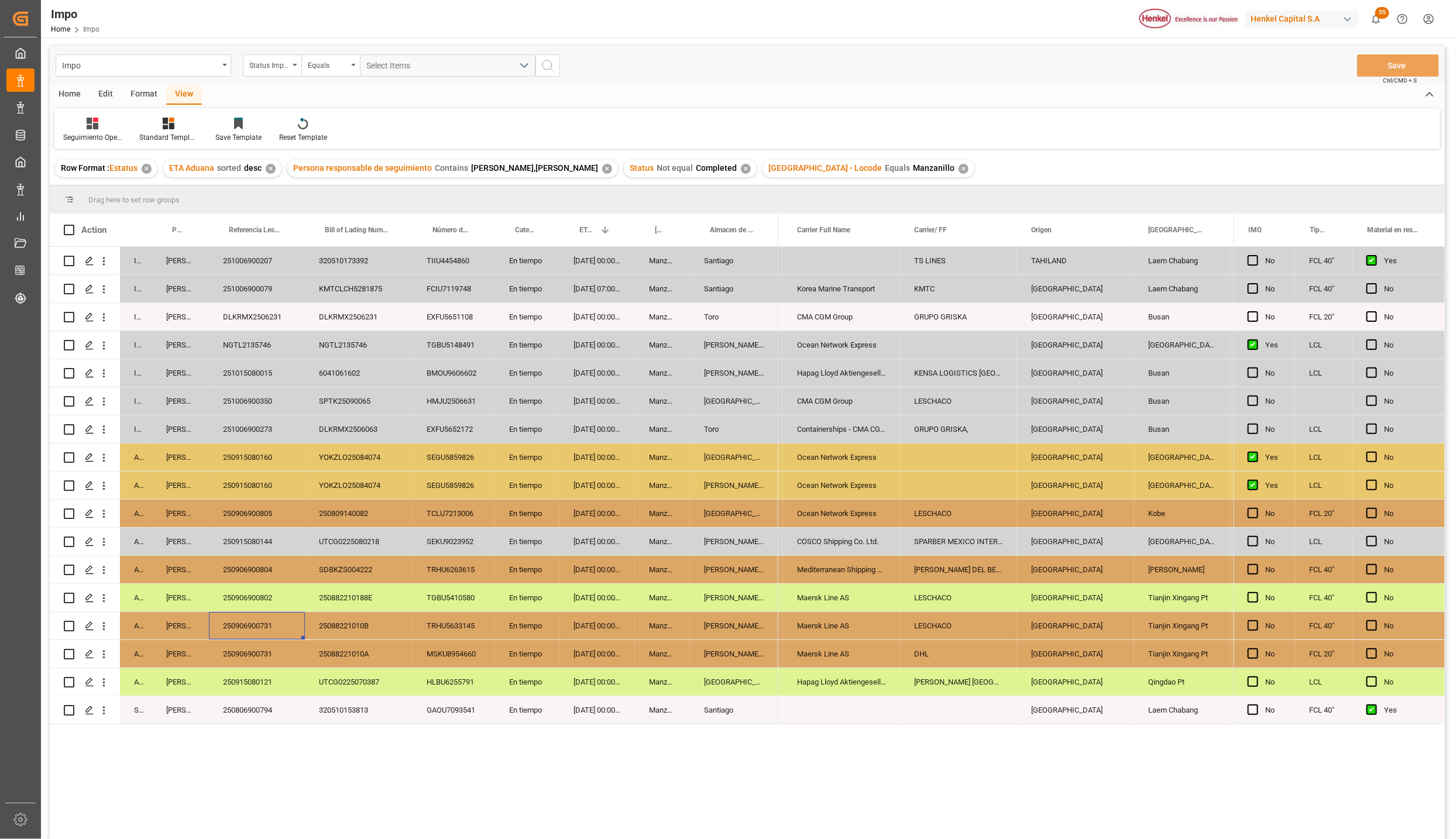
click at [758, 289] on div "Santiago" at bounding box center [734, 289] width 89 height 28
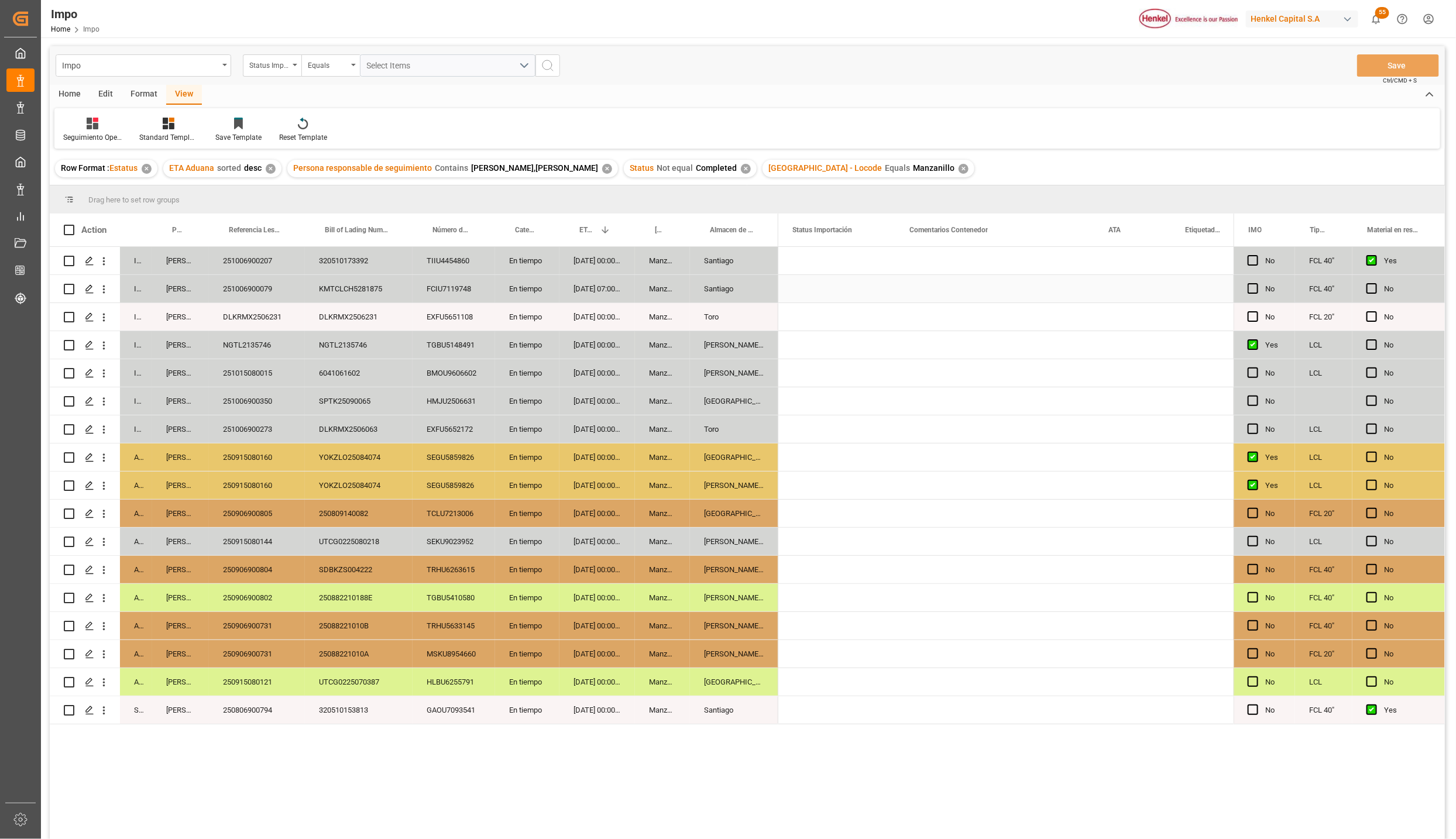
scroll to position [0, 0]
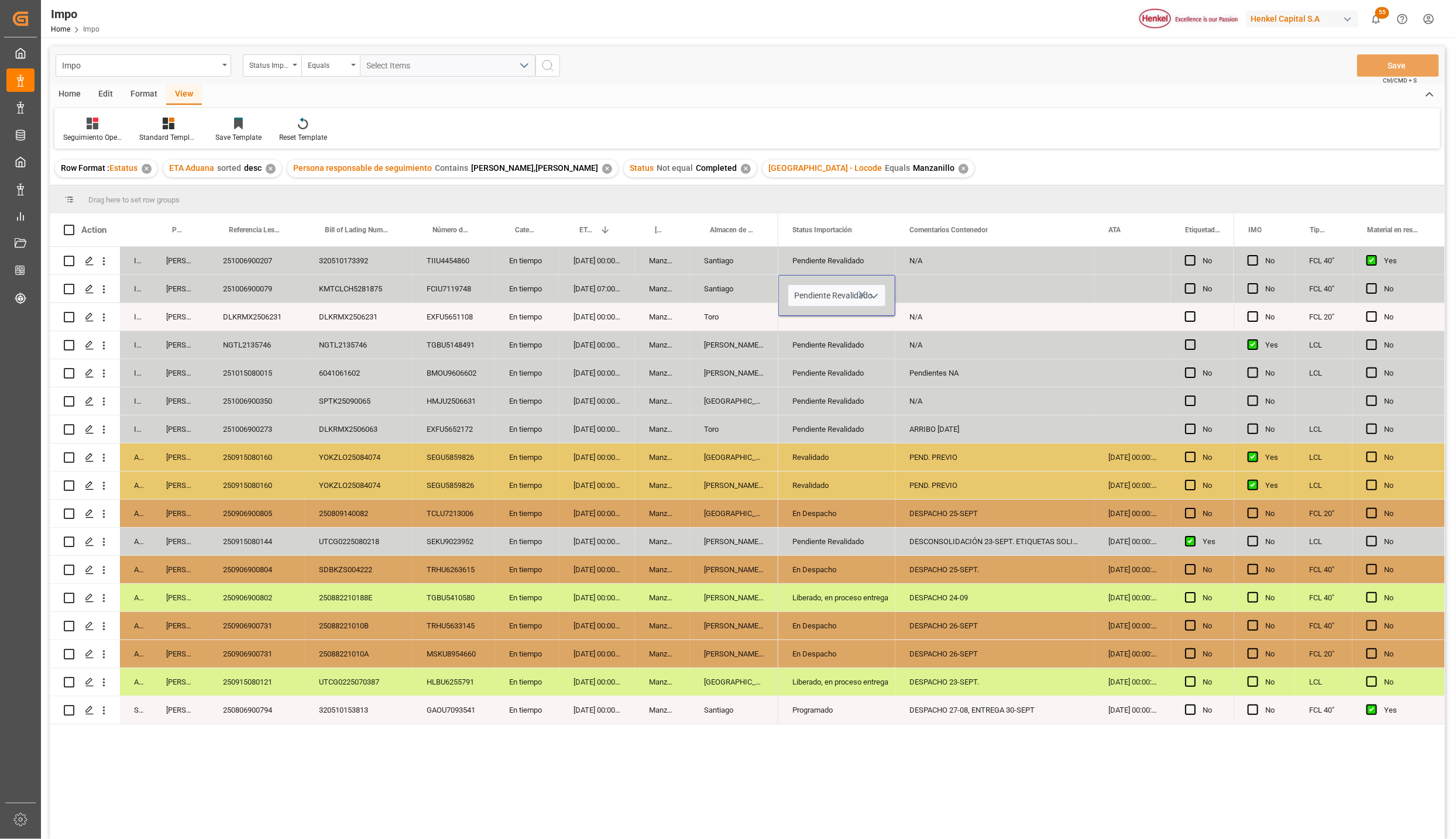
click at [875, 291] on icon "open menu" at bounding box center [874, 296] width 14 height 14
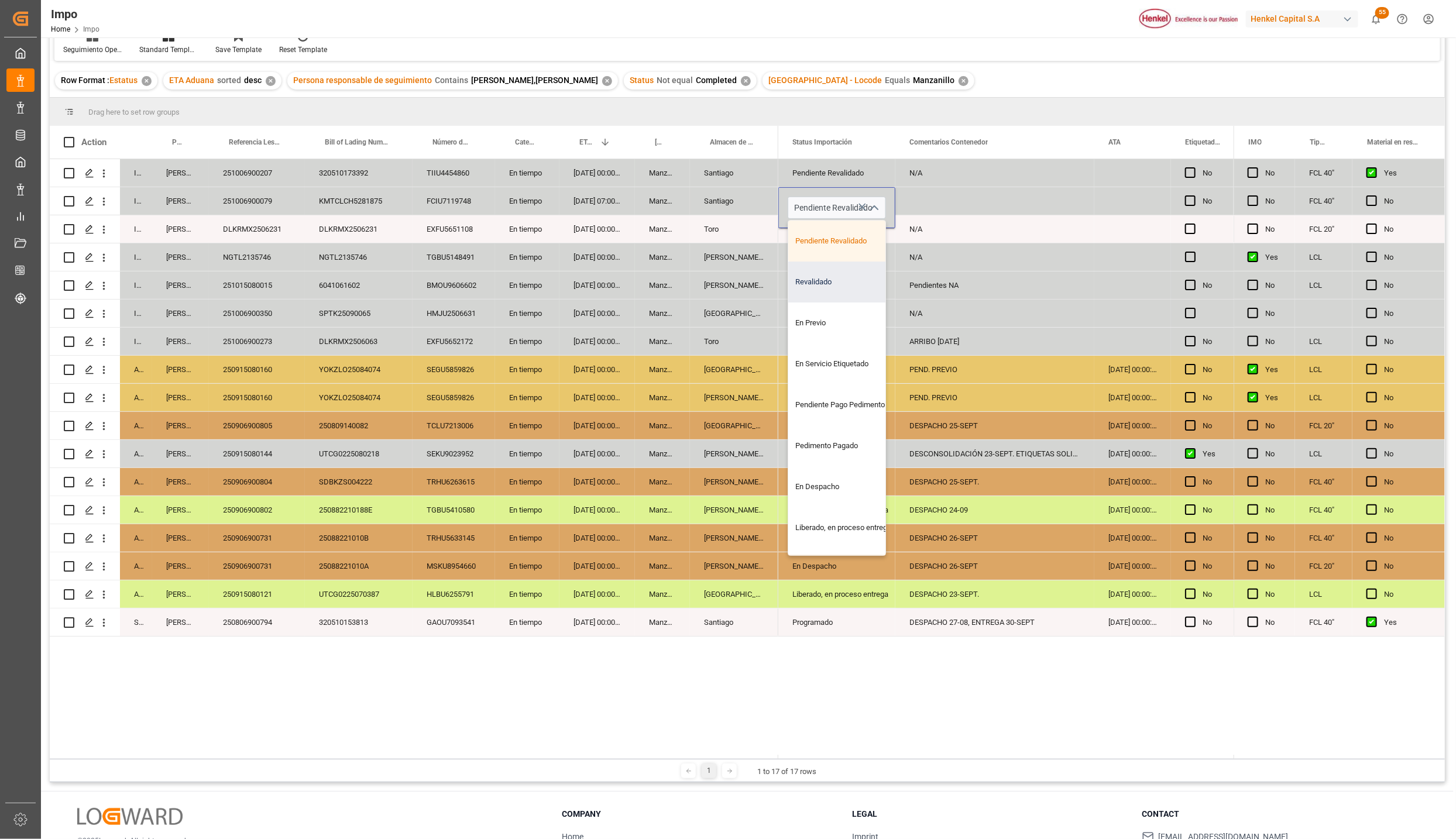
click at [825, 282] on div "Revalidado" at bounding box center [842, 281] width 110 height 40
type input "Revalidado"
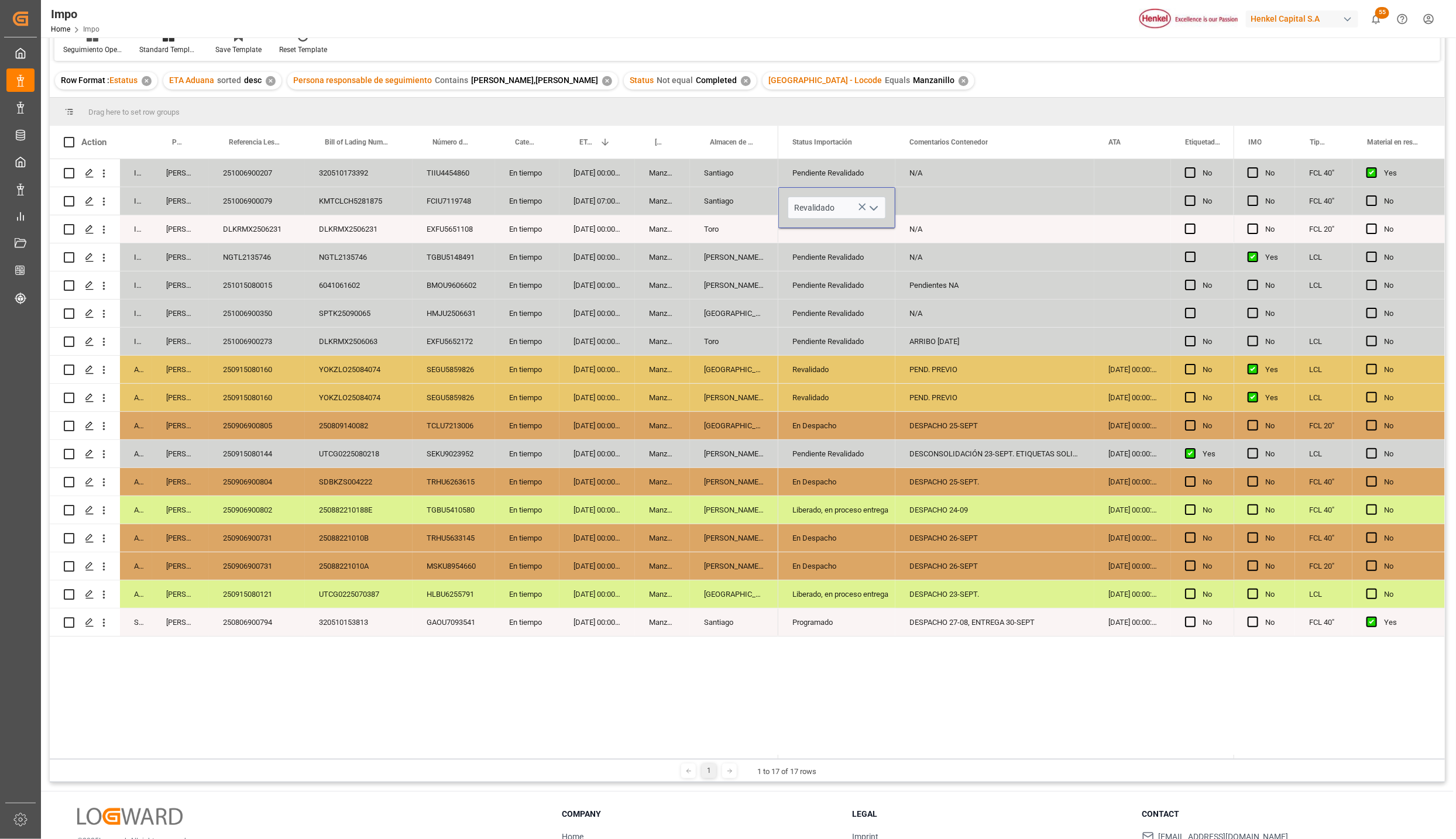
click at [822, 351] on div "Pendiente Revalidado" at bounding box center [837, 342] width 89 height 27
click at [915, 196] on div "Press SPACE to select this row." at bounding box center [995, 201] width 199 height 28
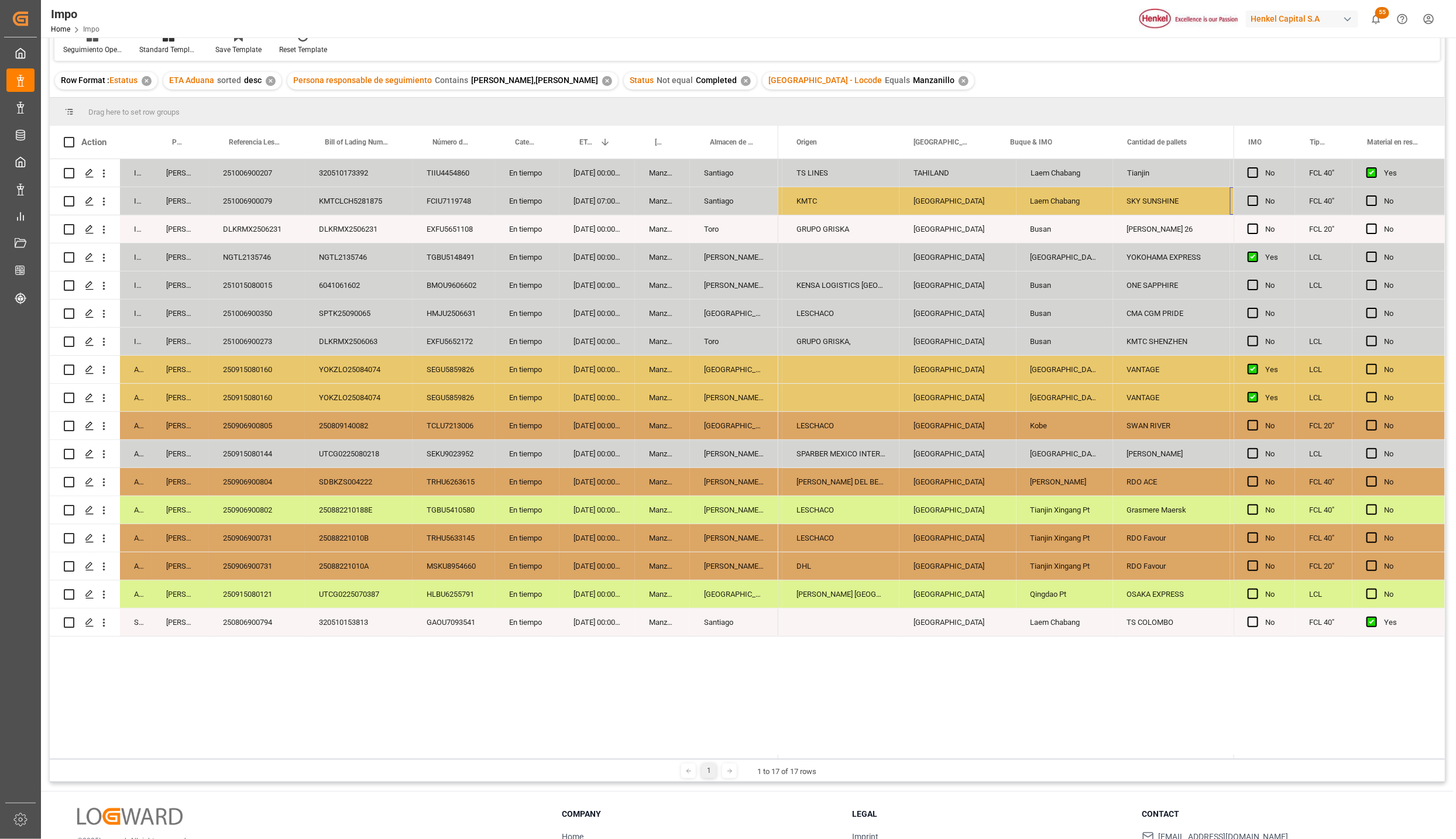
scroll to position [0, 1373]
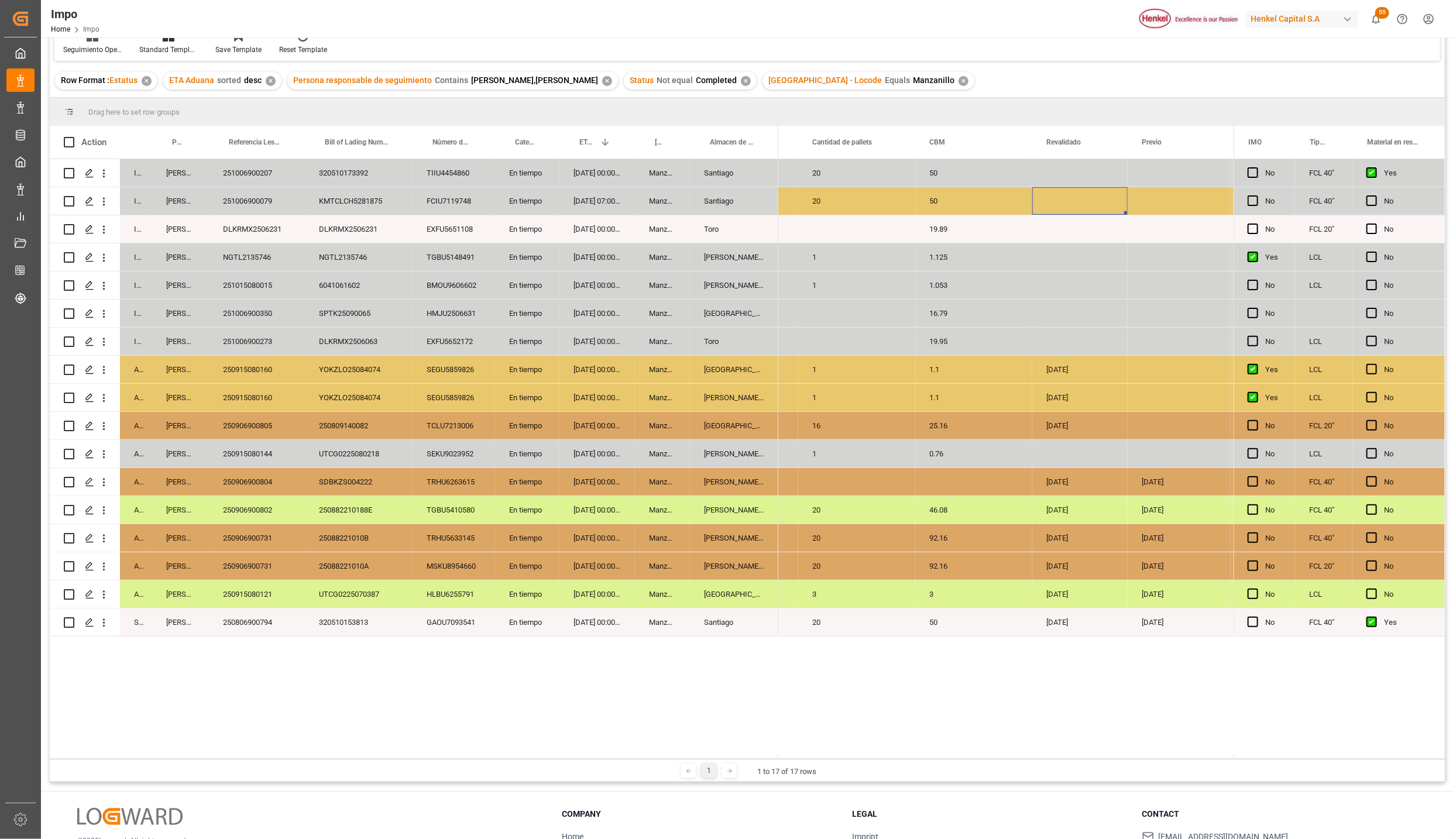
click at [1060, 191] on div "Press SPACE to select this row." at bounding box center [1080, 201] width 96 height 28
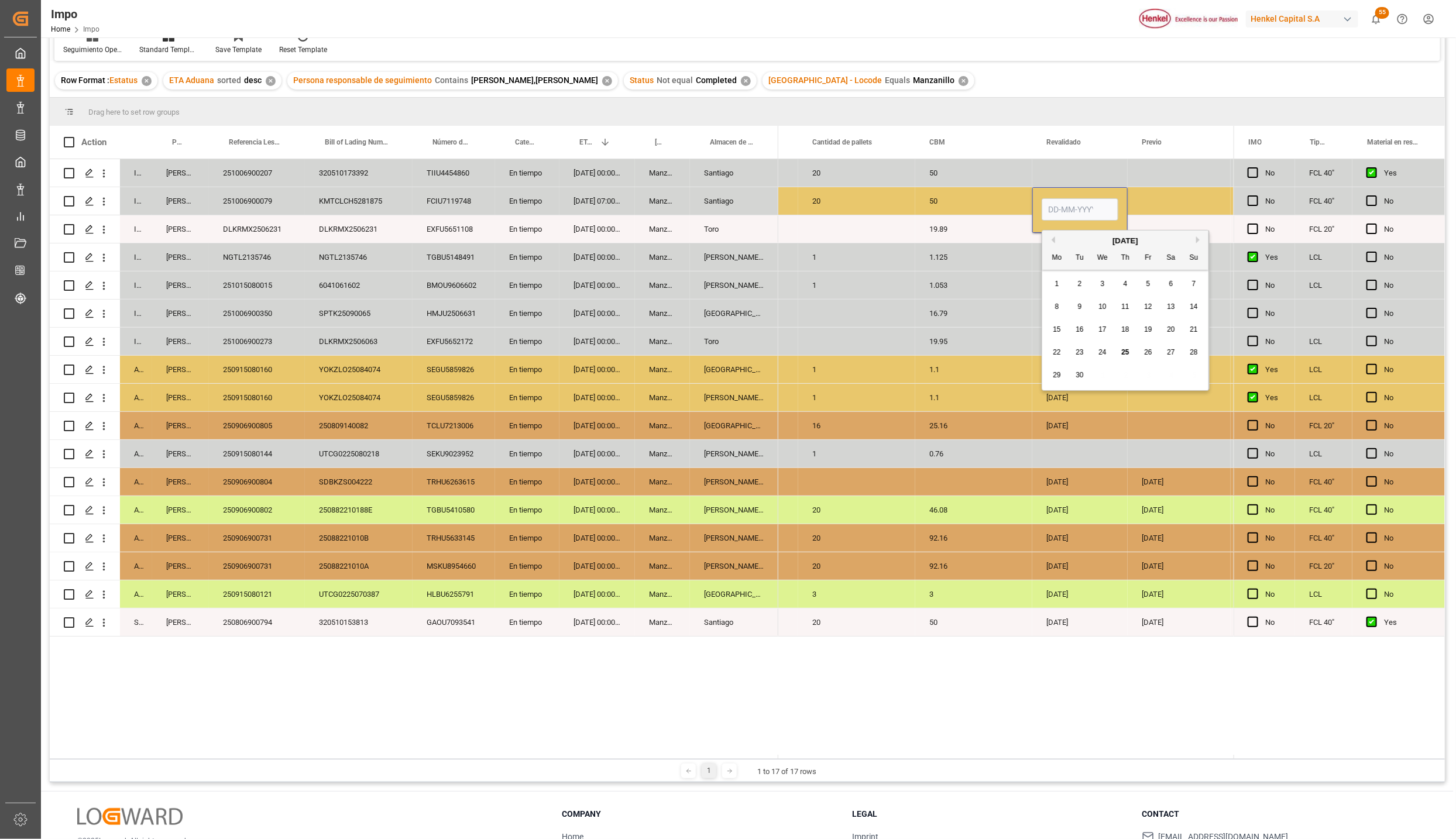
click at [1057, 204] on input "Press SPACE to select this row." at bounding box center [1080, 209] width 77 height 23
type input "[DATE]"
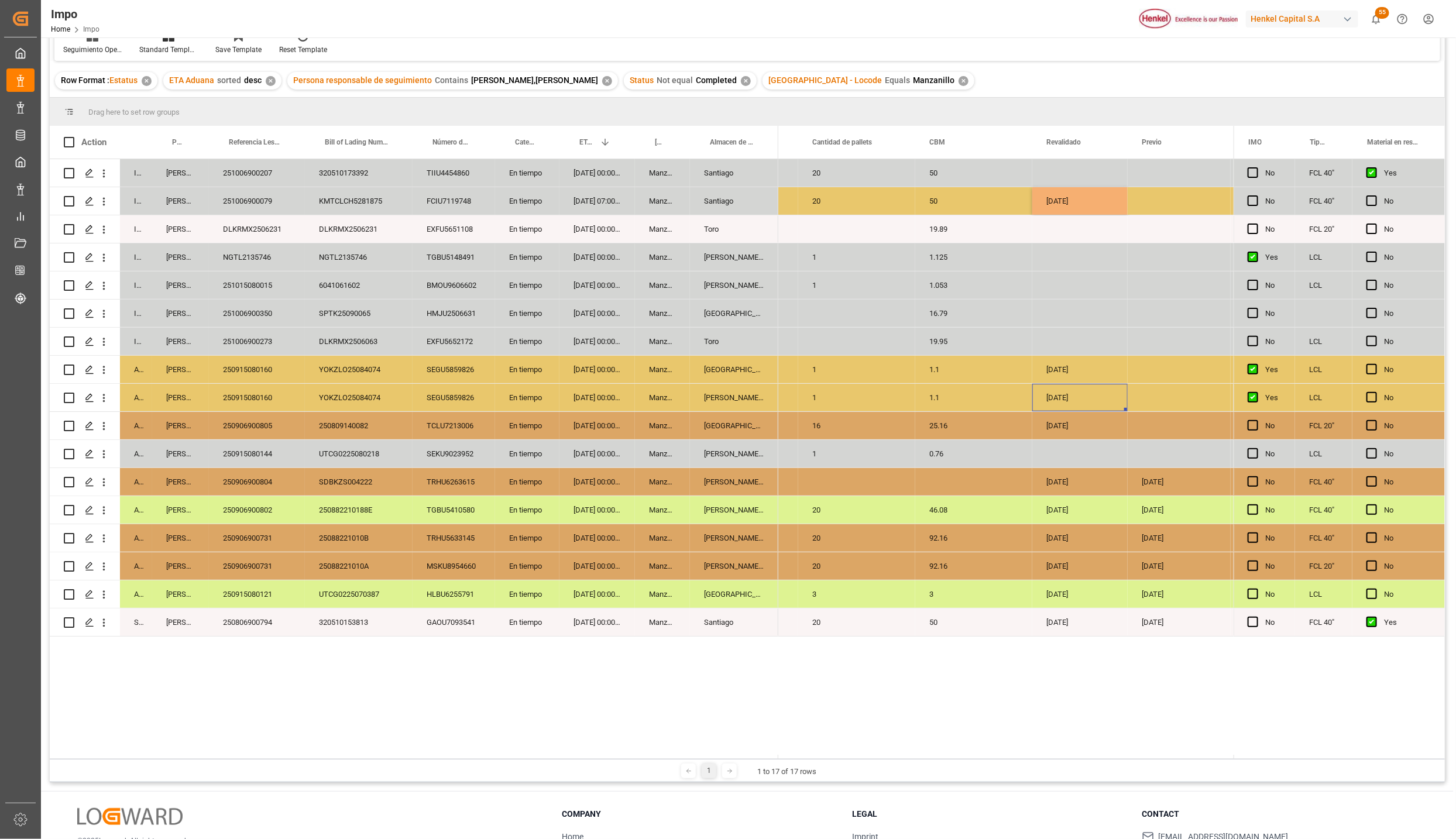
click at [1038, 406] on div "[DATE]" at bounding box center [1080, 398] width 96 height 28
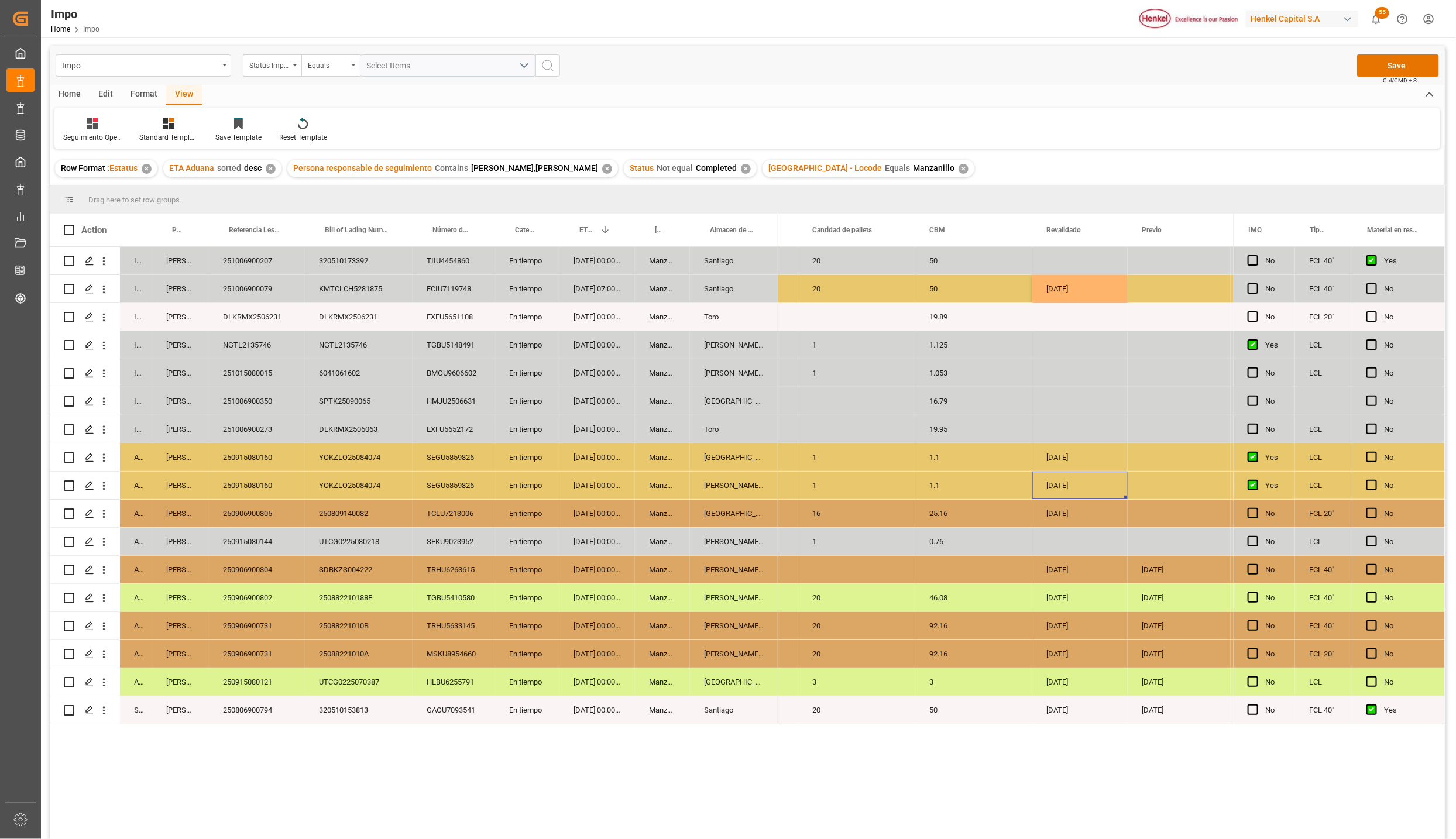
click at [1414, 49] on div "Impo Status Importación Equals Select Items Save Ctrl/CMD + S" at bounding box center [746, 65] width 1395 height 38
click at [1409, 72] on button "Save" at bounding box center [1398, 65] width 82 height 23
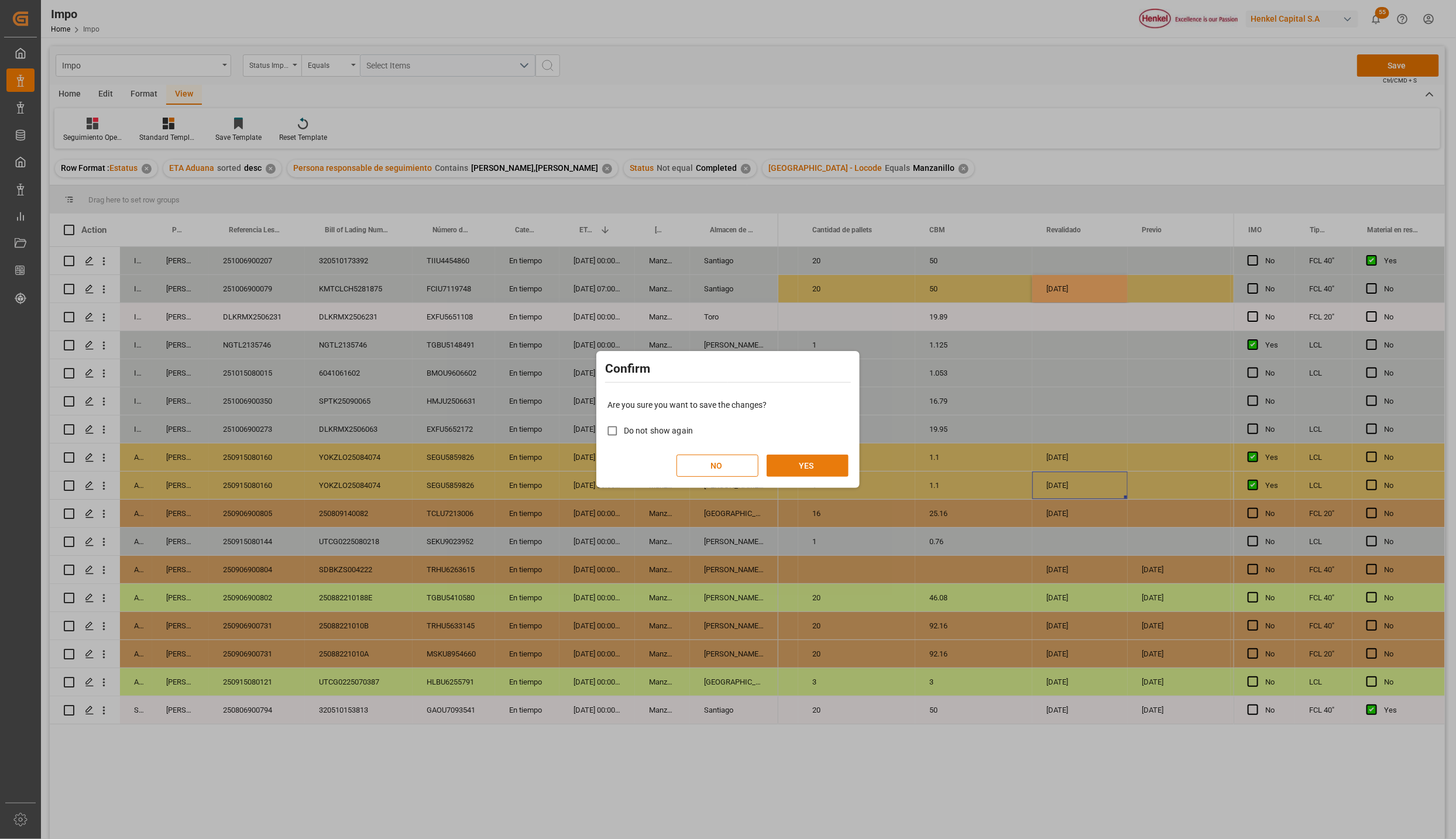
click at [809, 471] on button "YES" at bounding box center [807, 466] width 82 height 23
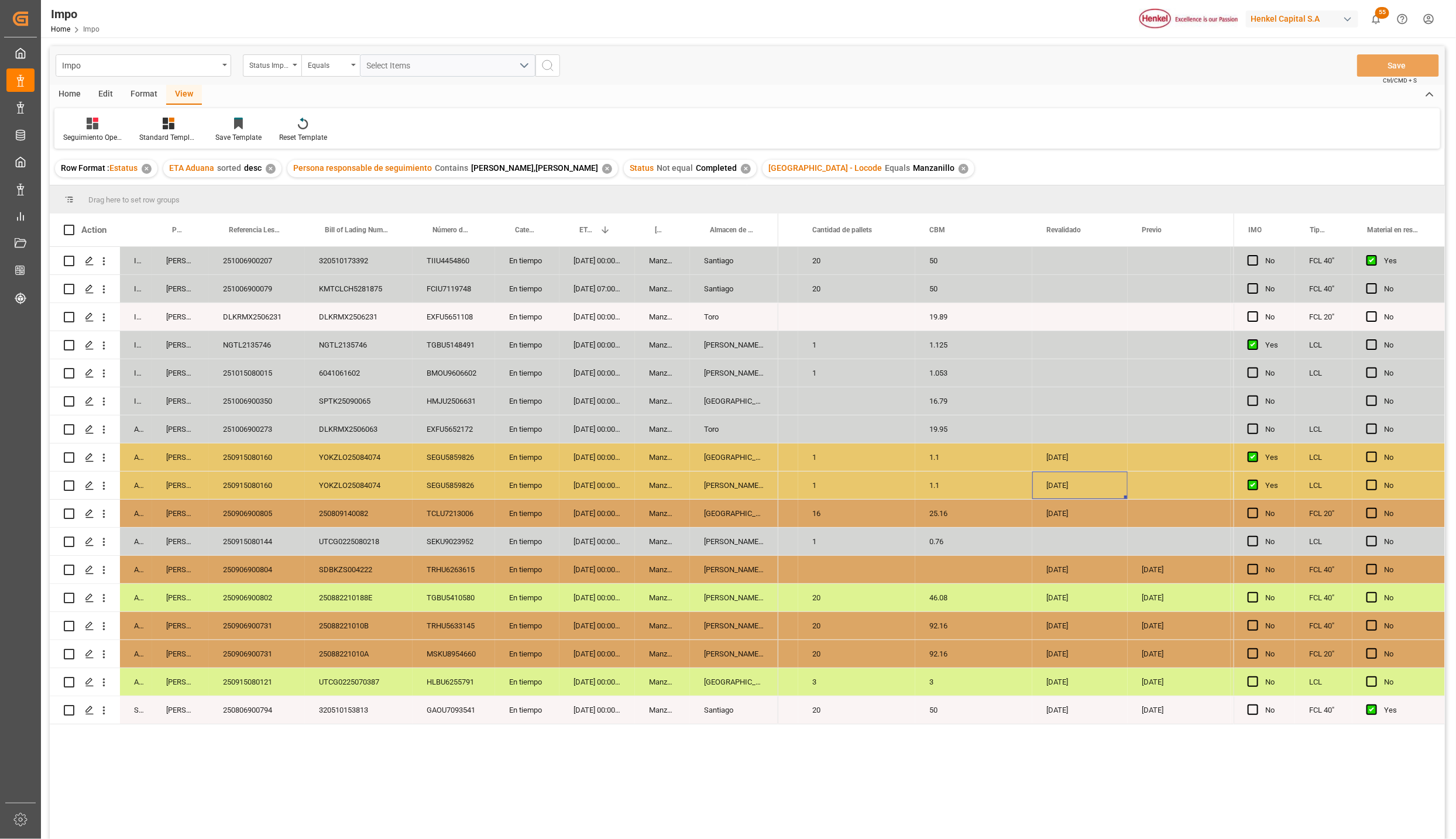
click at [724, 507] on div "[GEOGRAPHIC_DATA]" at bounding box center [734, 513] width 89 height 28
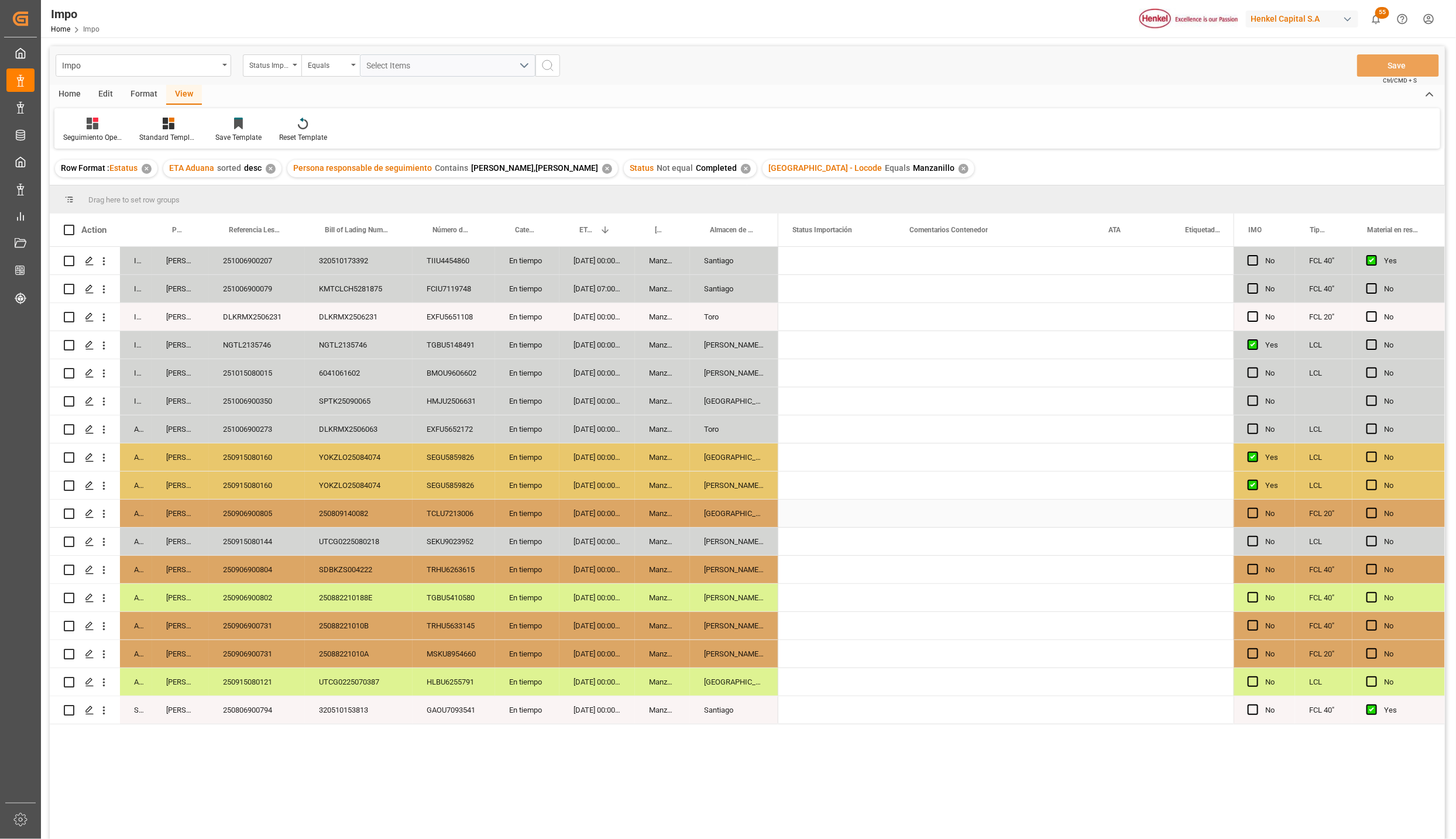
scroll to position [0, 0]
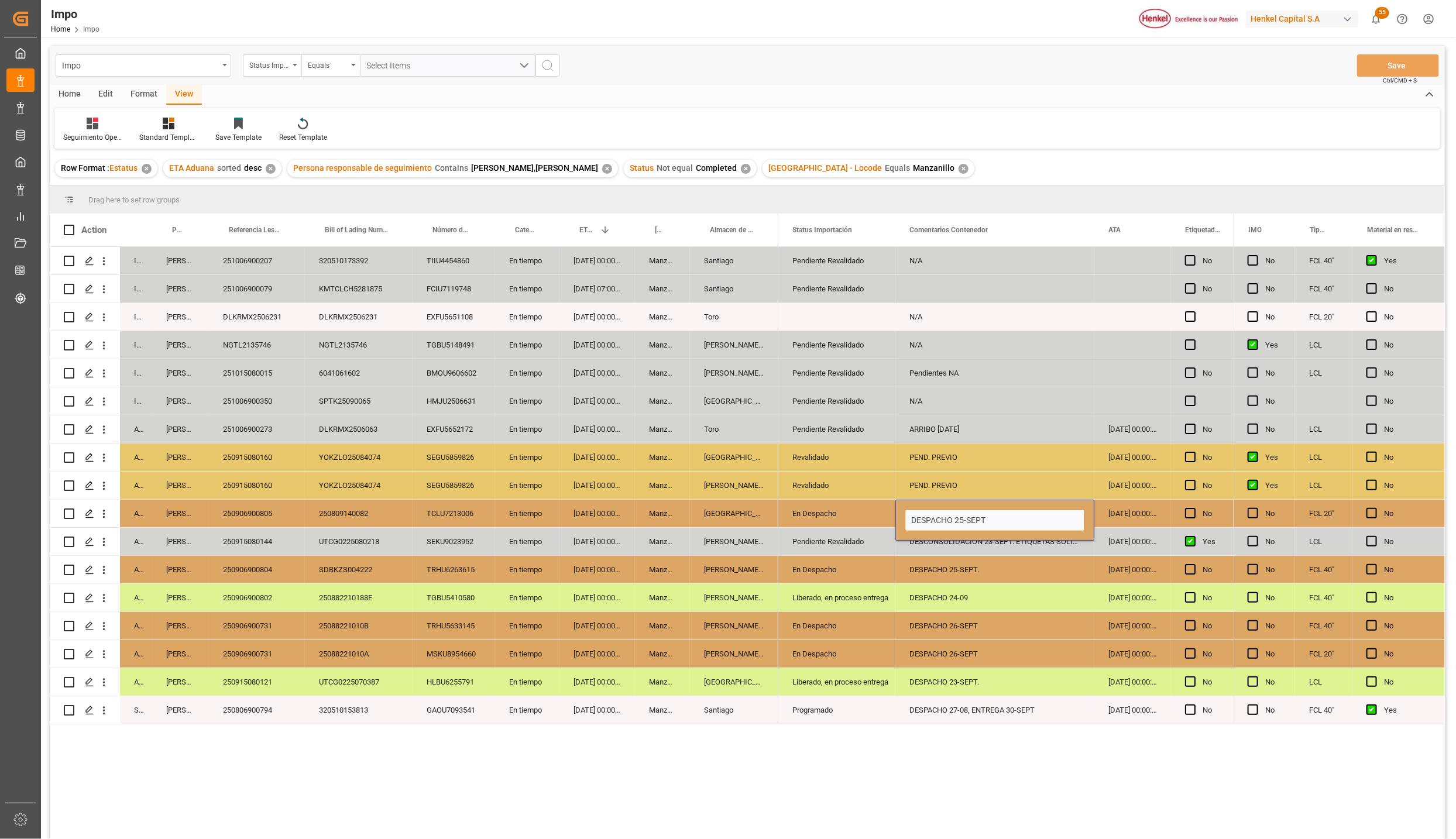
drag, startPoint x: 1002, startPoint y: 523, endPoint x: 955, endPoint y: 522, distance: 47.0
click at [955, 522] on input "DESPACHO 25-SEPT" at bounding box center [994, 520] width 181 height 23
type input "DESPACHO 30-SEPT"
click at [1384, 54] on button "Save" at bounding box center [1398, 65] width 82 height 23
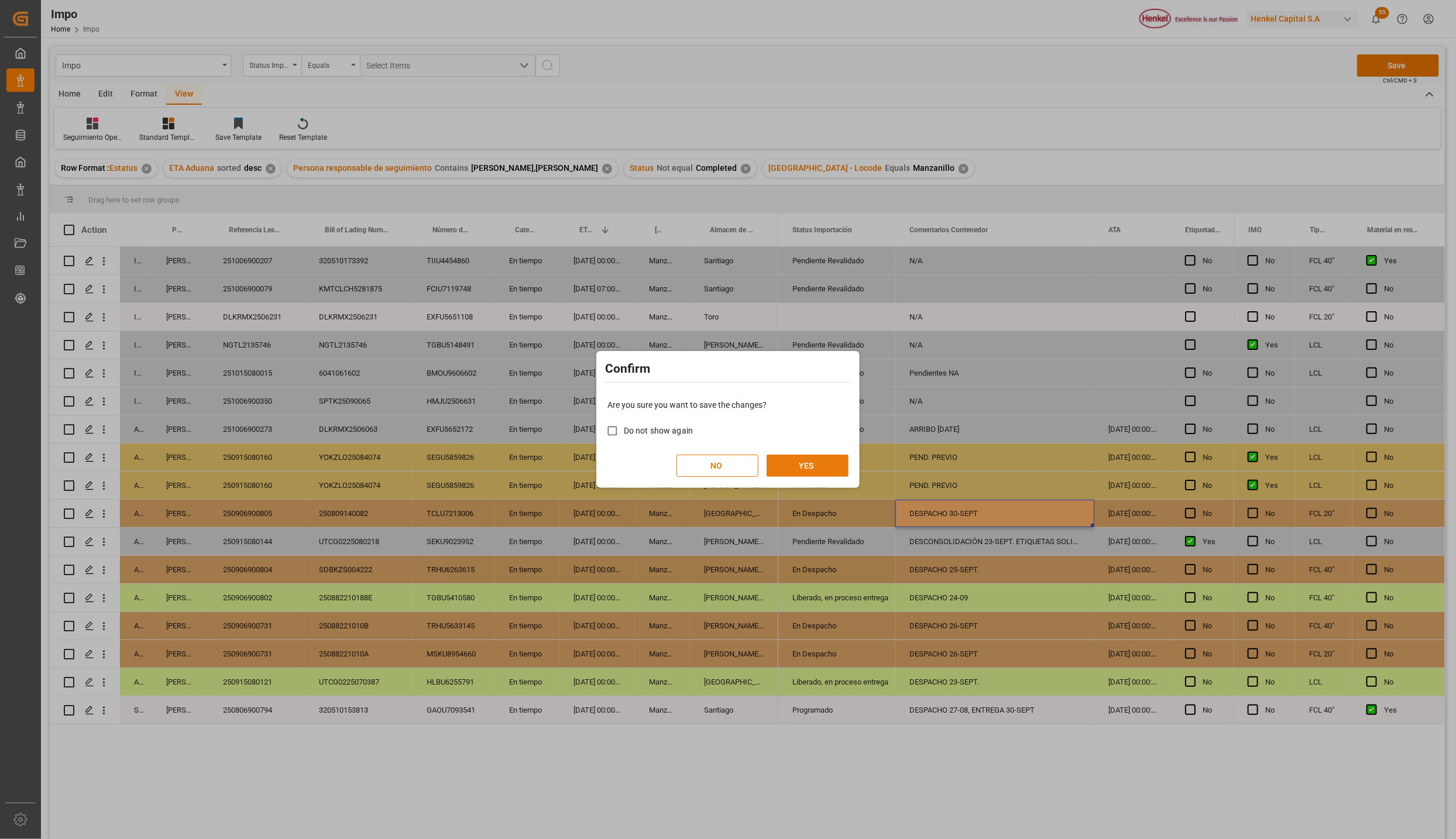
click at [816, 455] on button "YES" at bounding box center [807, 466] width 82 height 23
